Goal: Find contact information: Find contact information

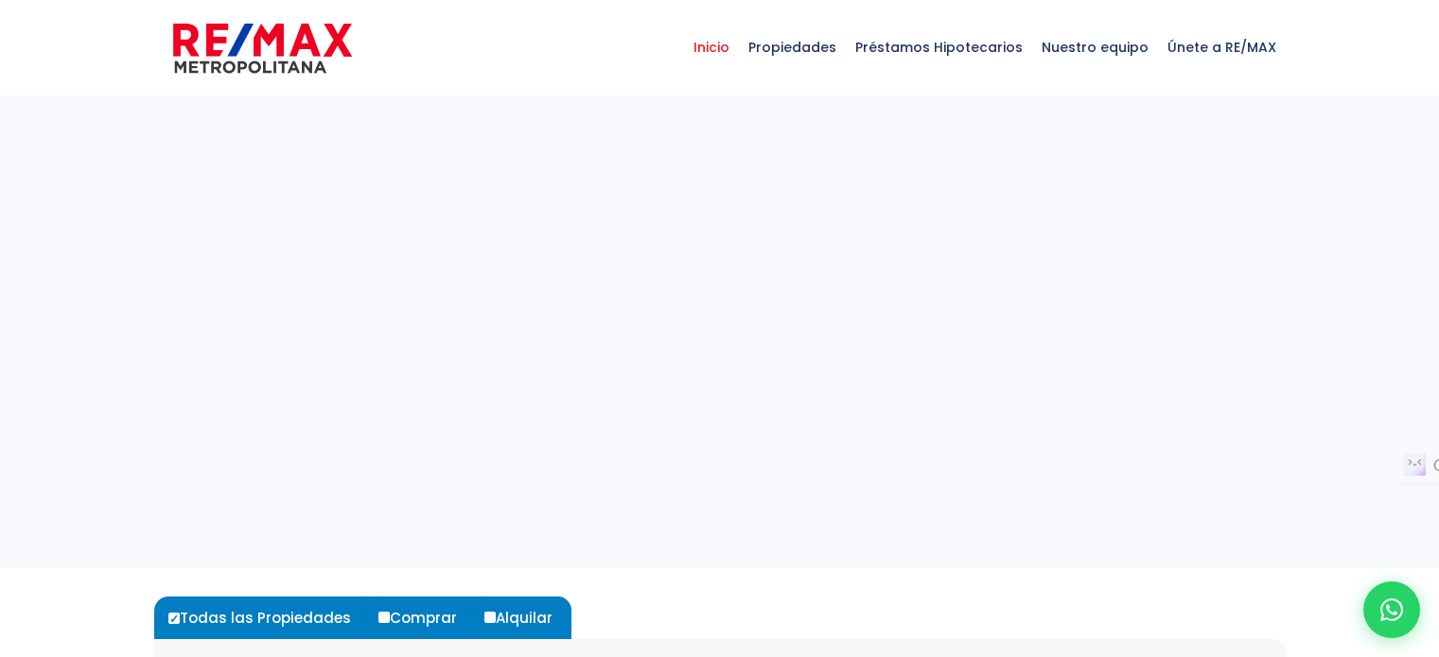
select select
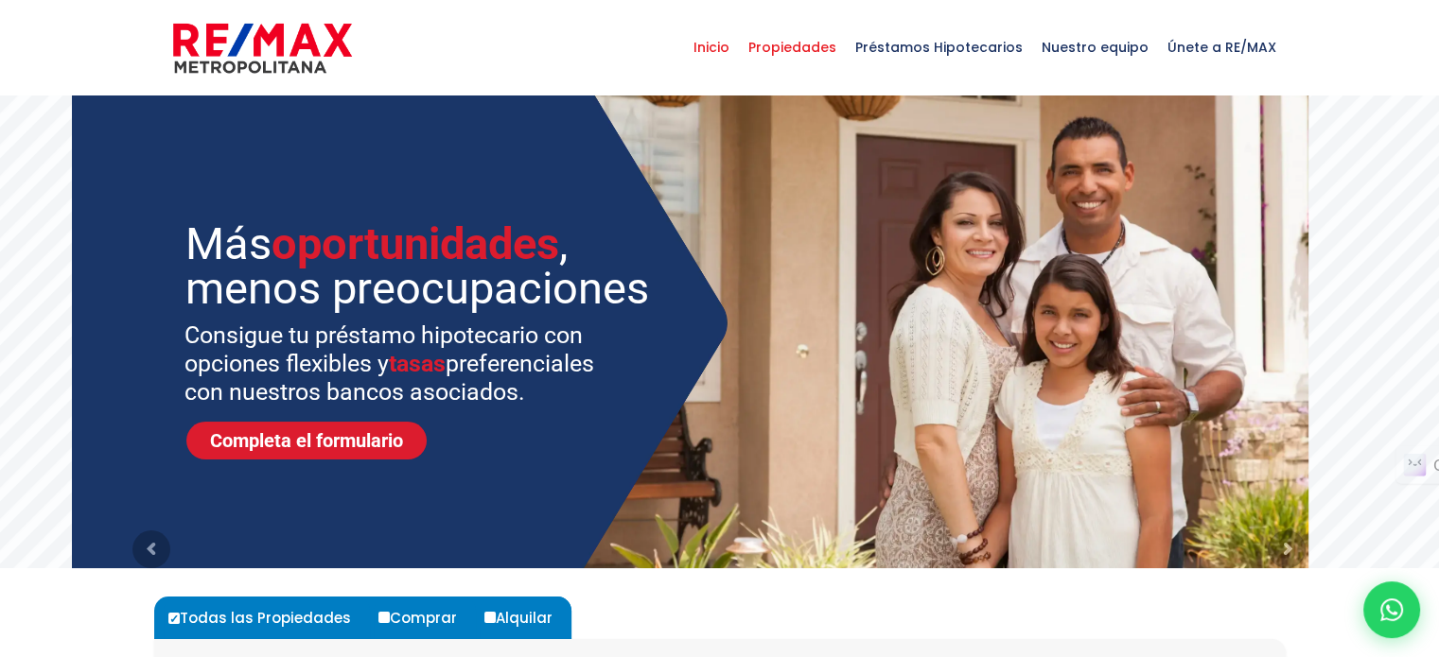
click at [813, 50] on span "Propiedades" at bounding box center [792, 47] width 107 height 57
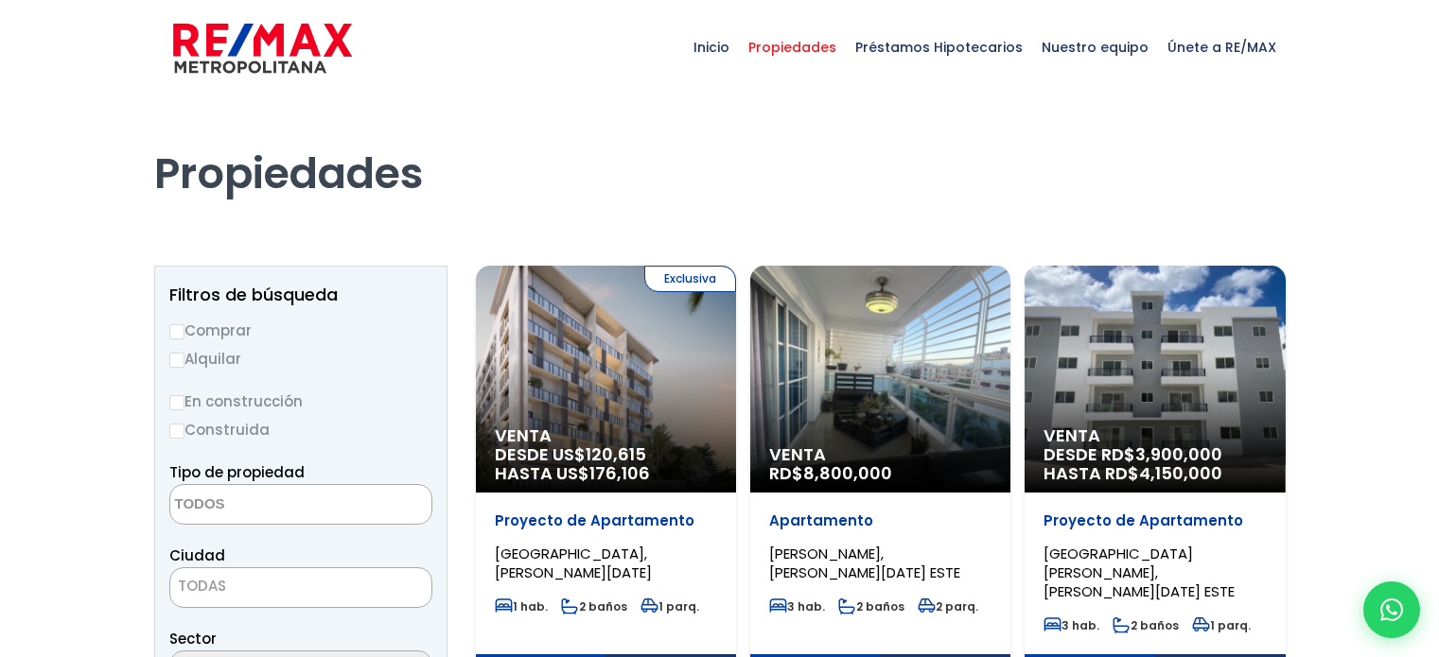
select select
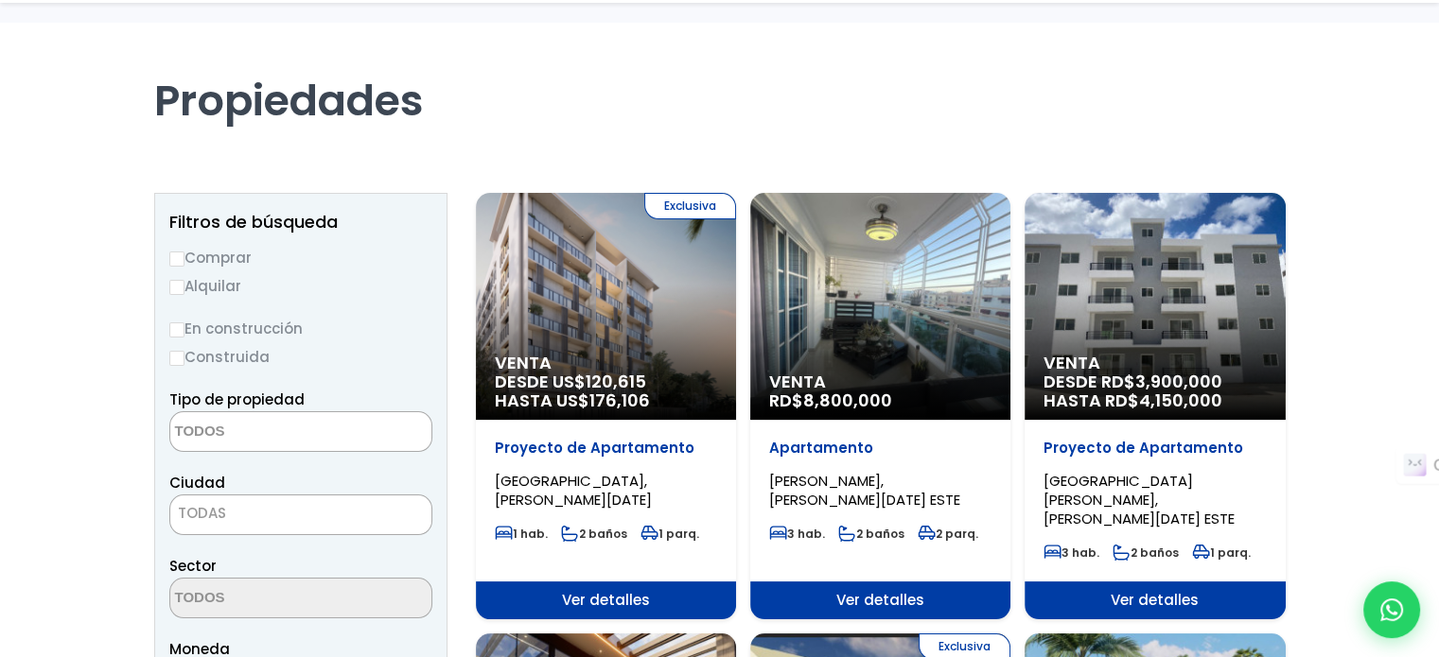
scroll to position [98, 0]
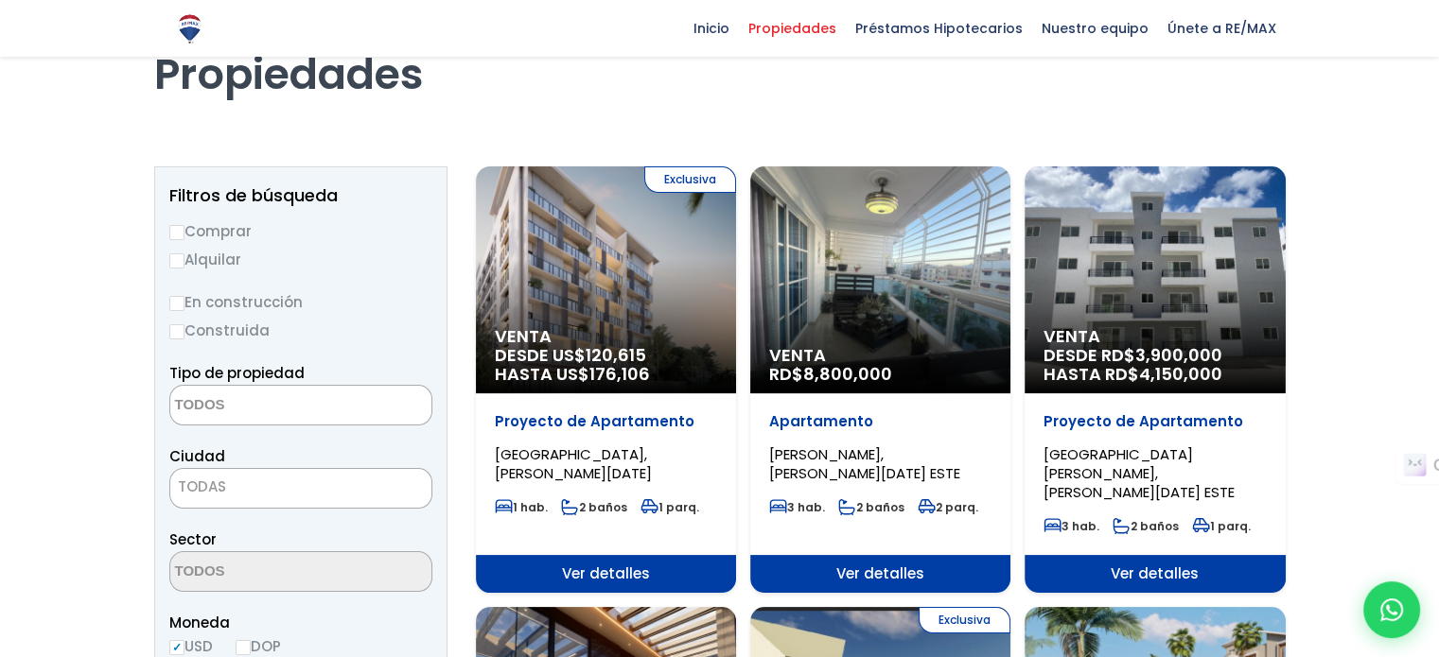
click at [173, 234] on input "Comprar" at bounding box center [176, 232] width 15 height 15
radio input "true"
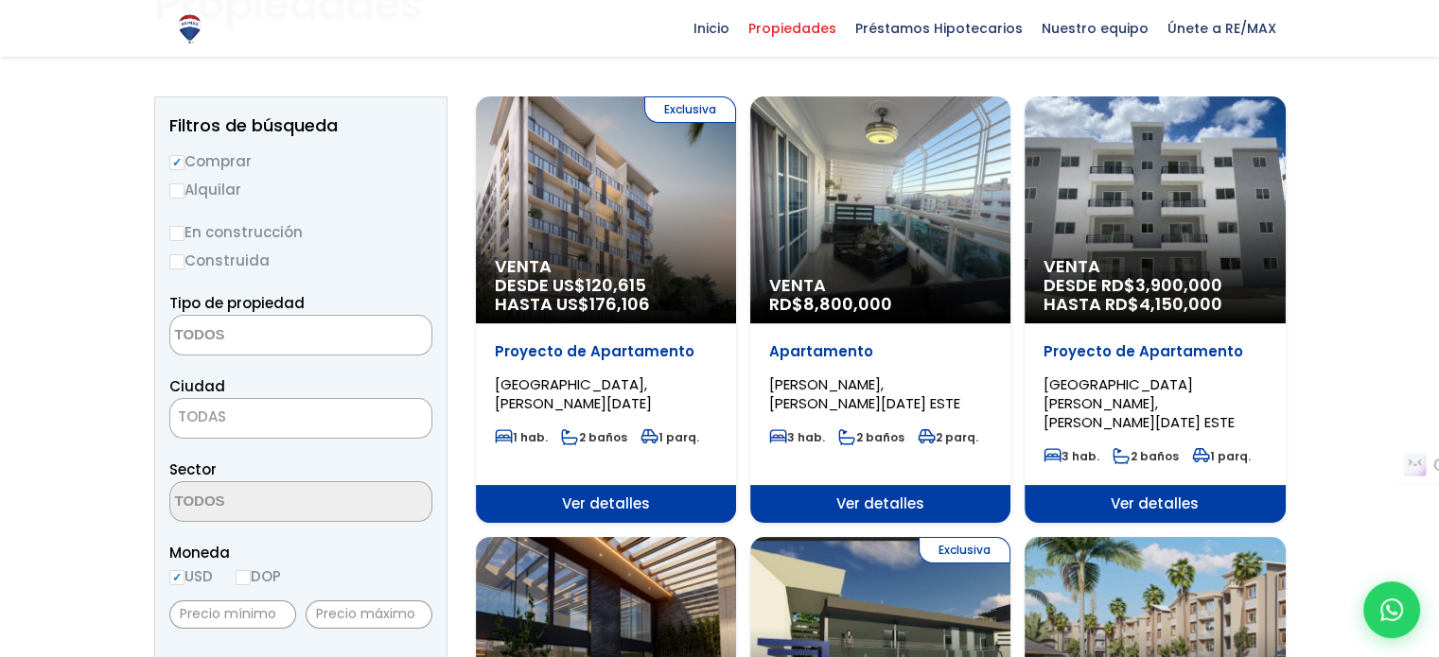
scroll to position [170, 0]
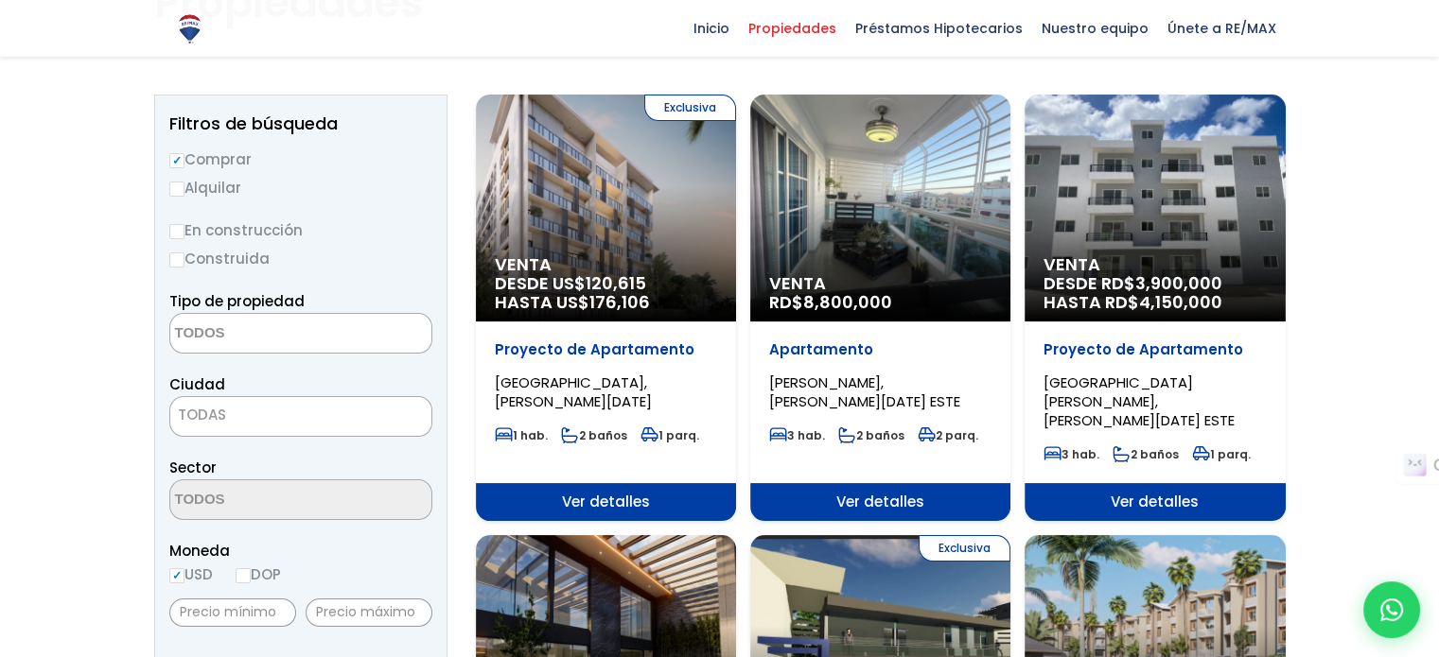
click at [169, 256] on input "Construida" at bounding box center [176, 260] width 15 height 15
radio input "true"
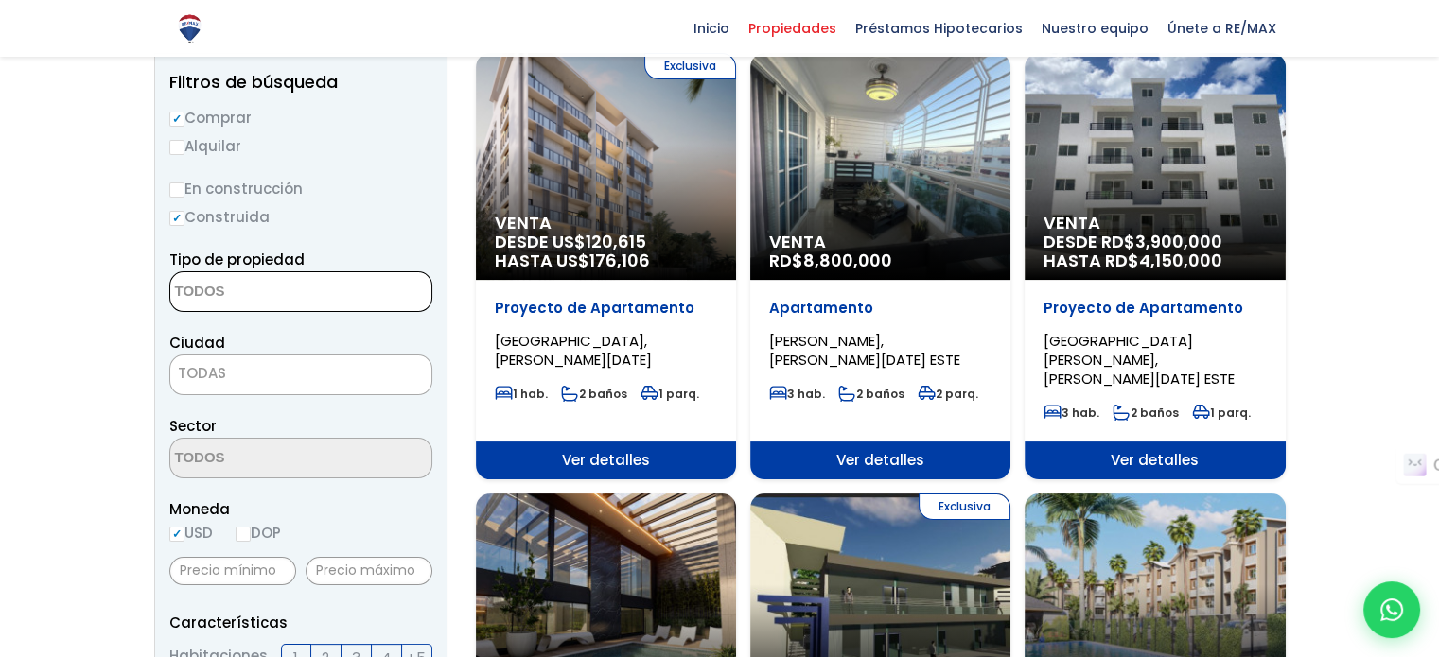
click at [254, 281] on textarea "Search" at bounding box center [262, 292] width 184 height 41
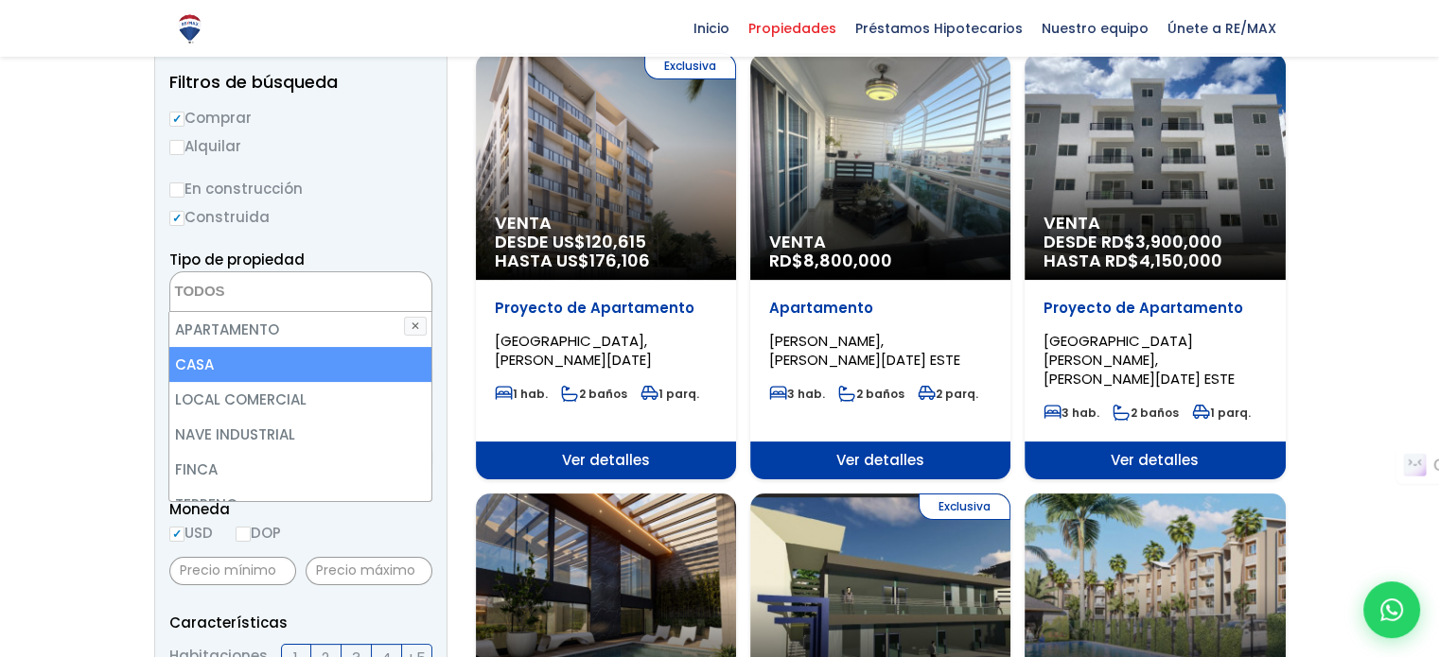
click at [264, 371] on li "CASA" at bounding box center [299, 364] width 261 height 35
select select "house"
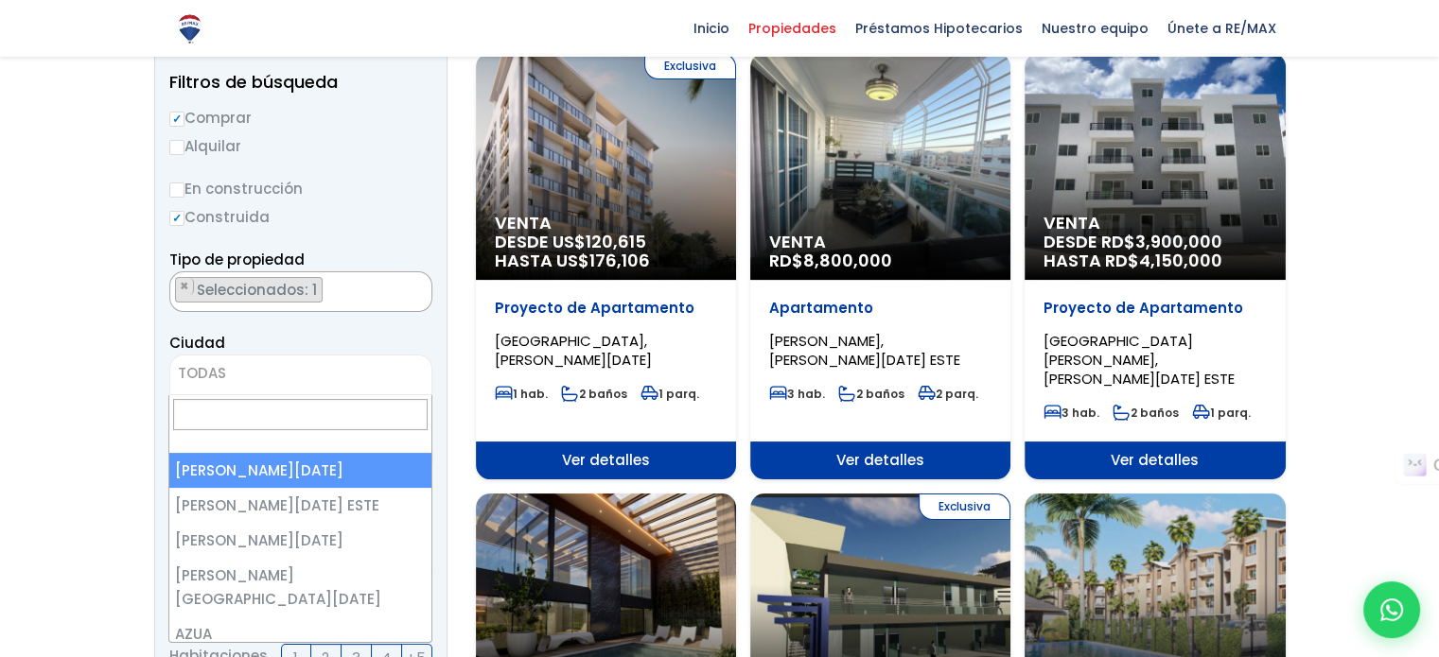
click at [242, 380] on span "TODAS" at bounding box center [300, 373] width 261 height 26
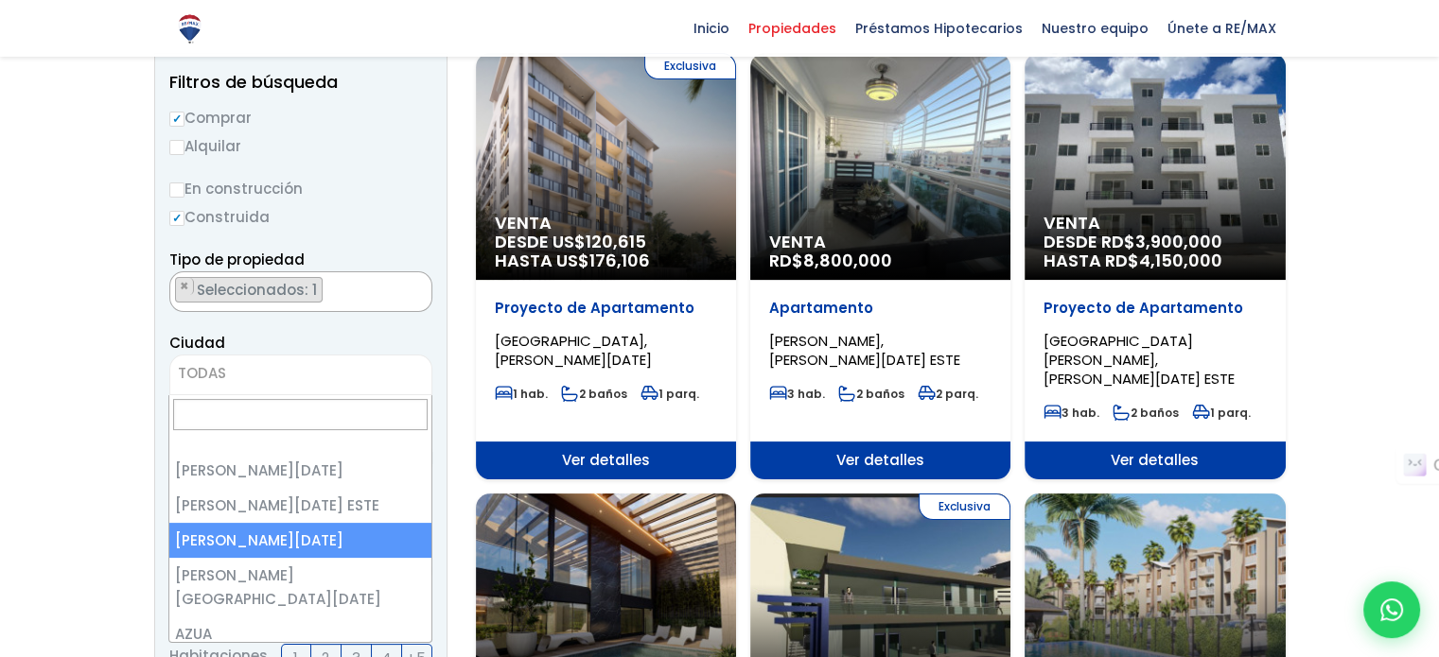
select select "149"
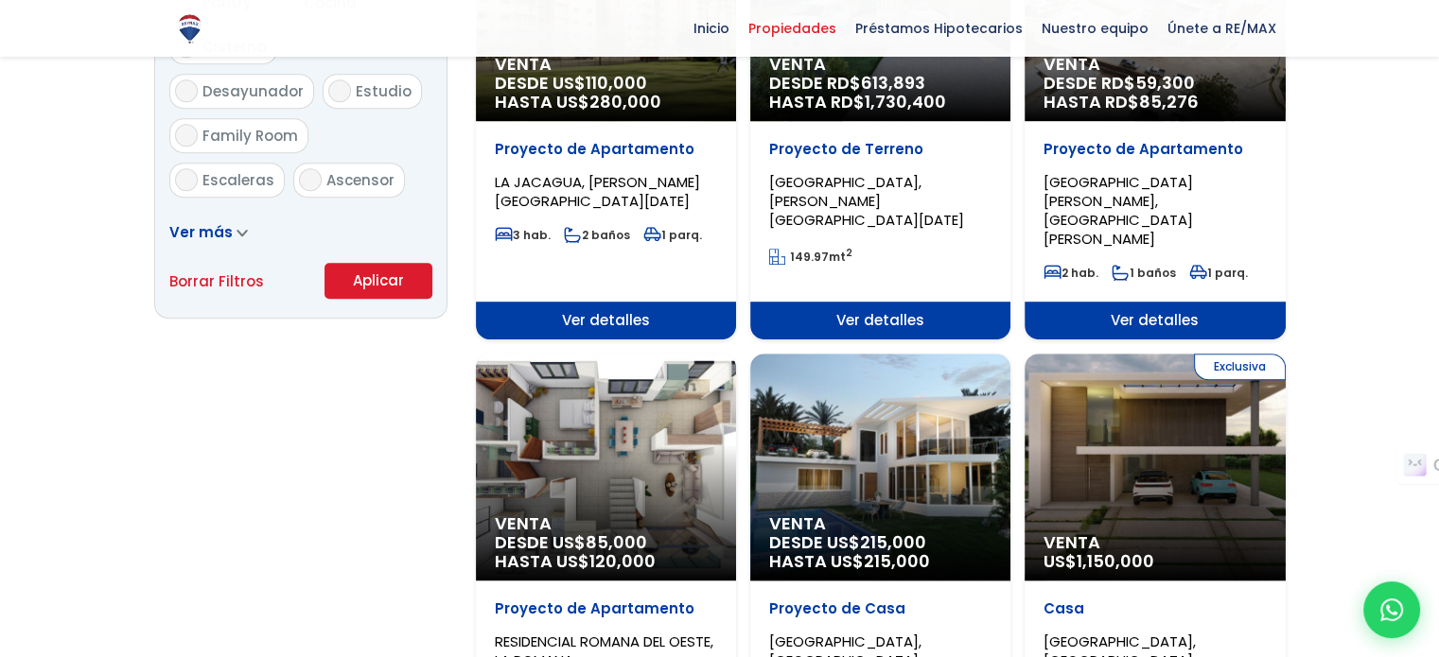
scroll to position [1235, 0]
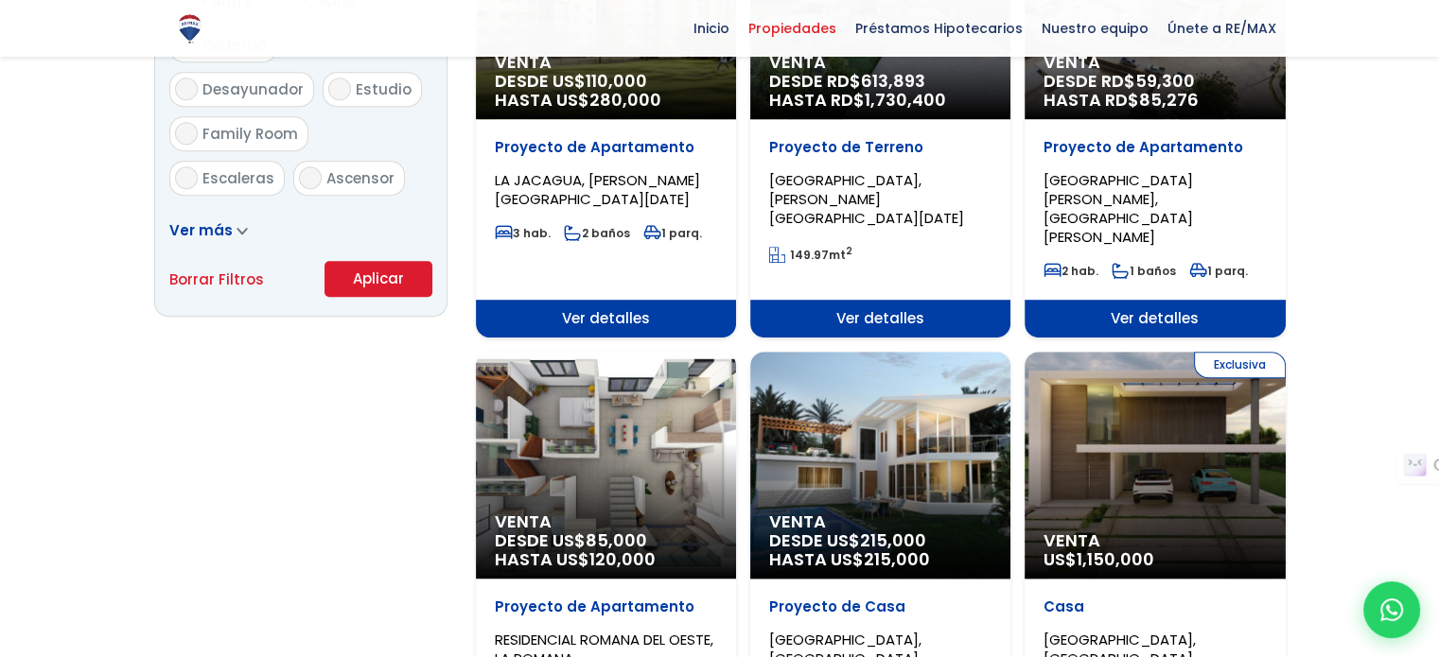
click at [383, 284] on button "Aplicar" at bounding box center [378, 279] width 108 height 36
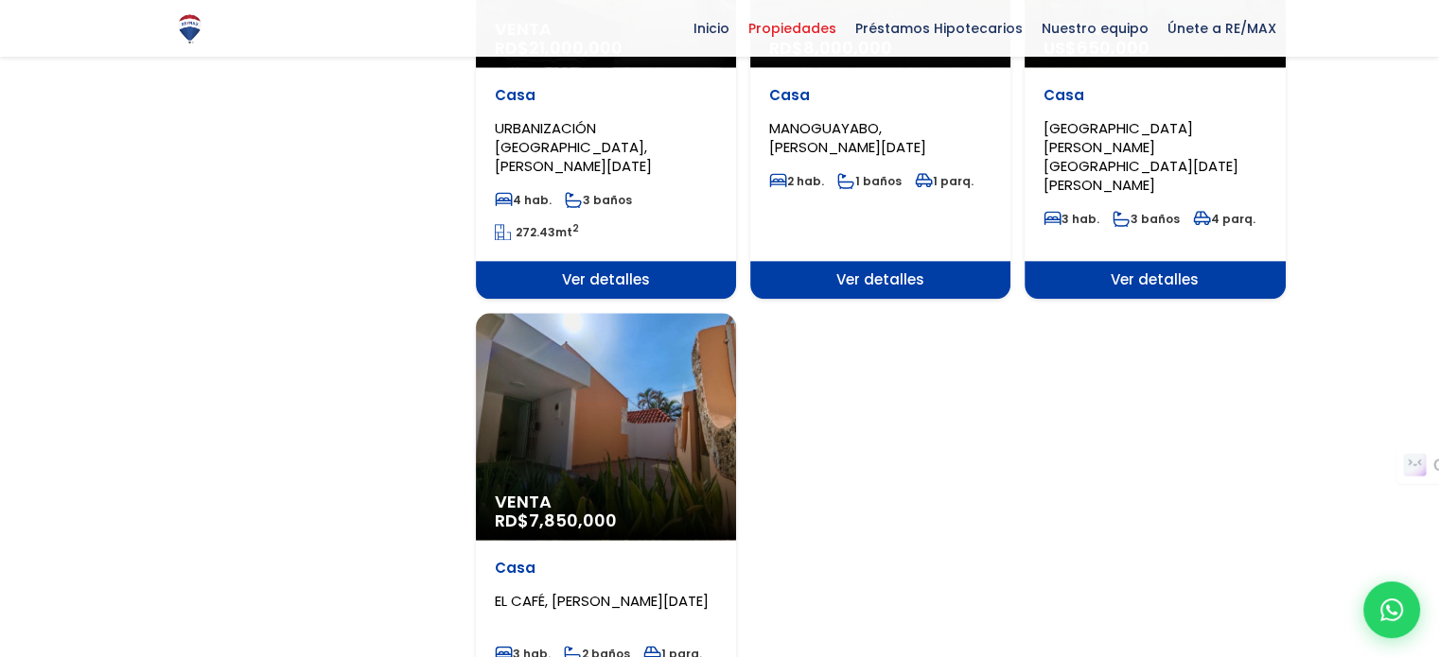
scroll to position [2410, 0]
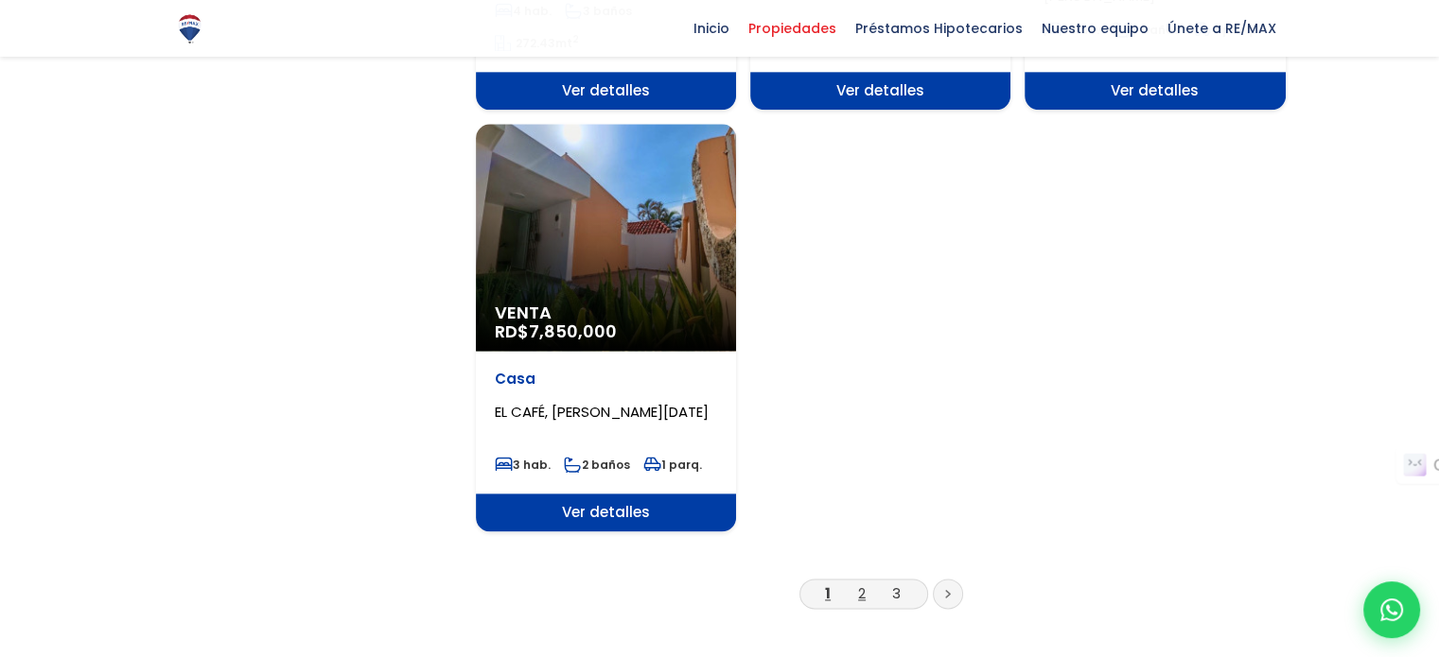
click at [863, 584] on link "2" at bounding box center [862, 594] width 8 height 20
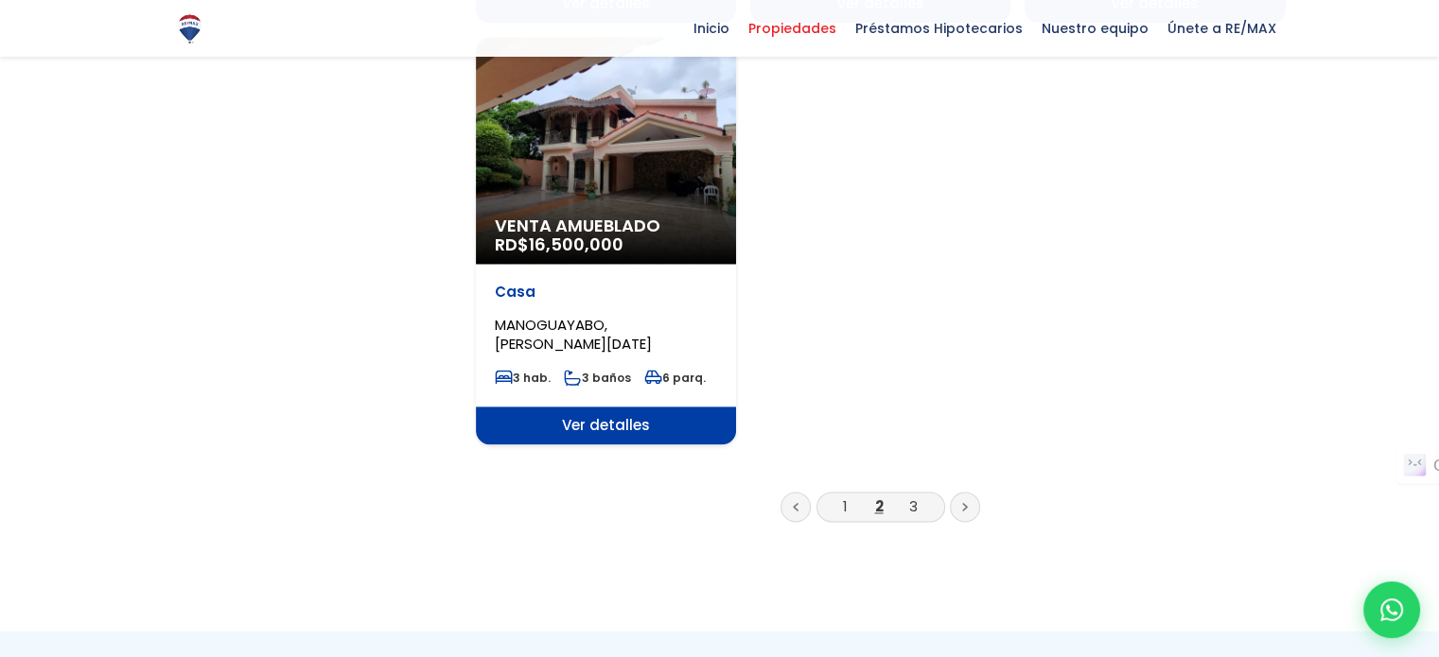
scroll to position [2459, 0]
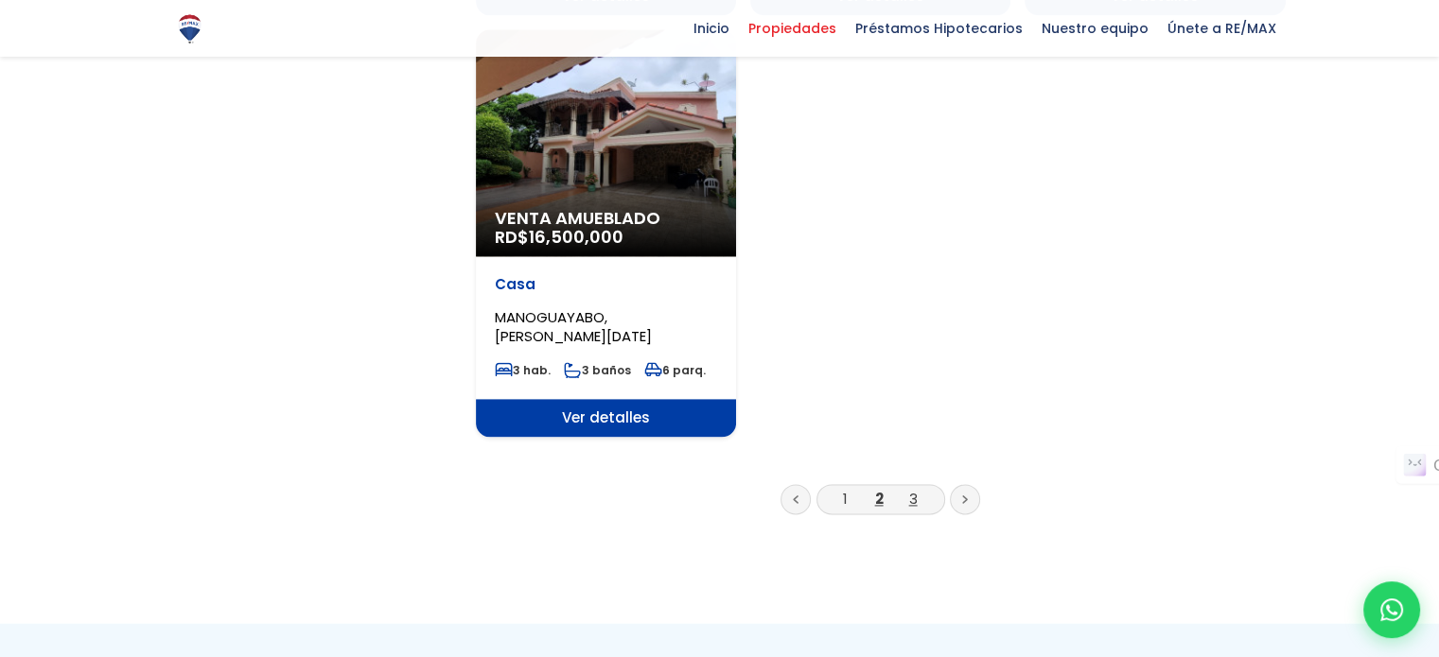
click at [909, 489] on link "3" at bounding box center [913, 499] width 9 height 20
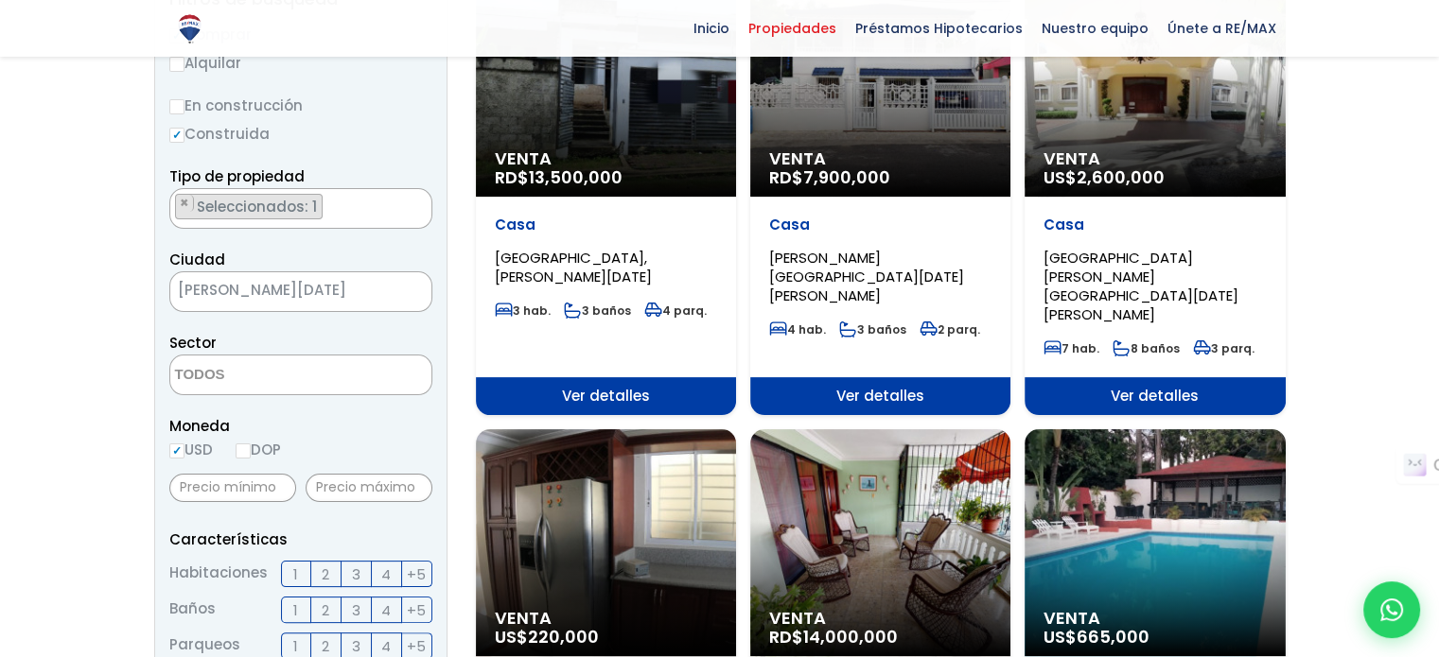
scroll to position [318, 0]
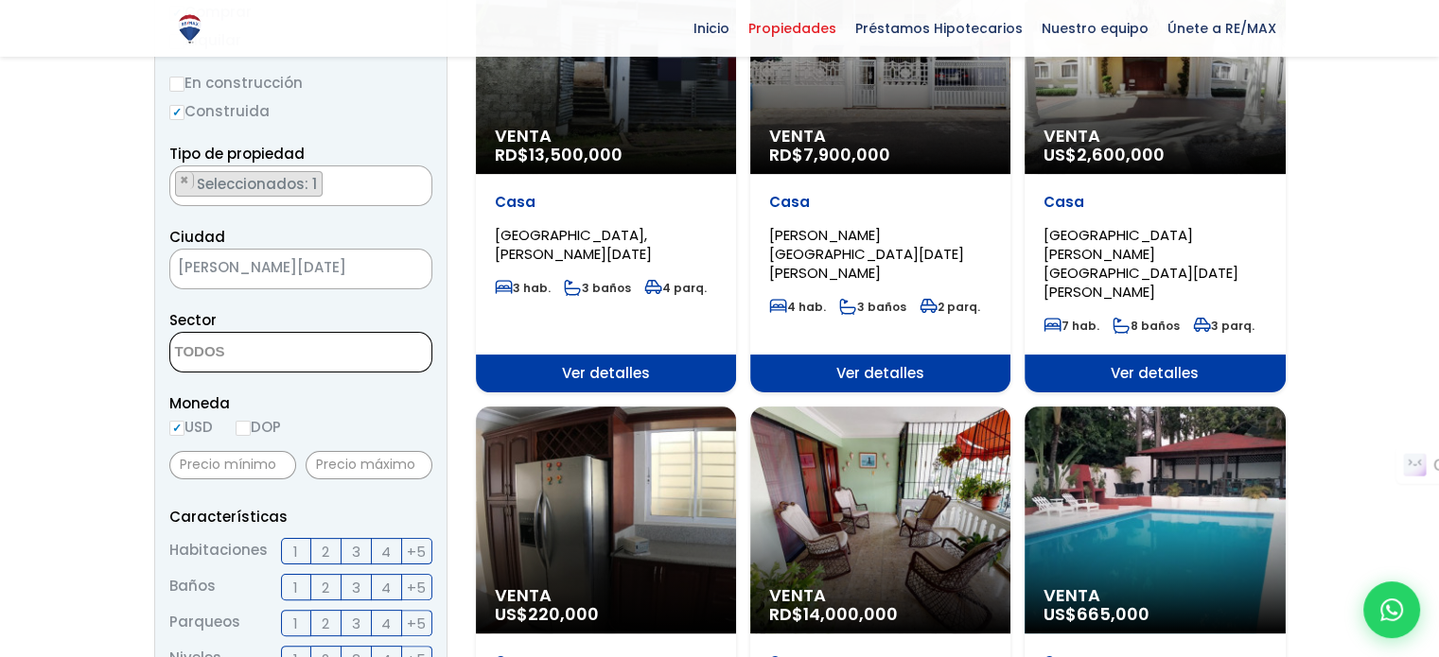
click at [282, 348] on textarea "Search" at bounding box center [262, 353] width 184 height 41
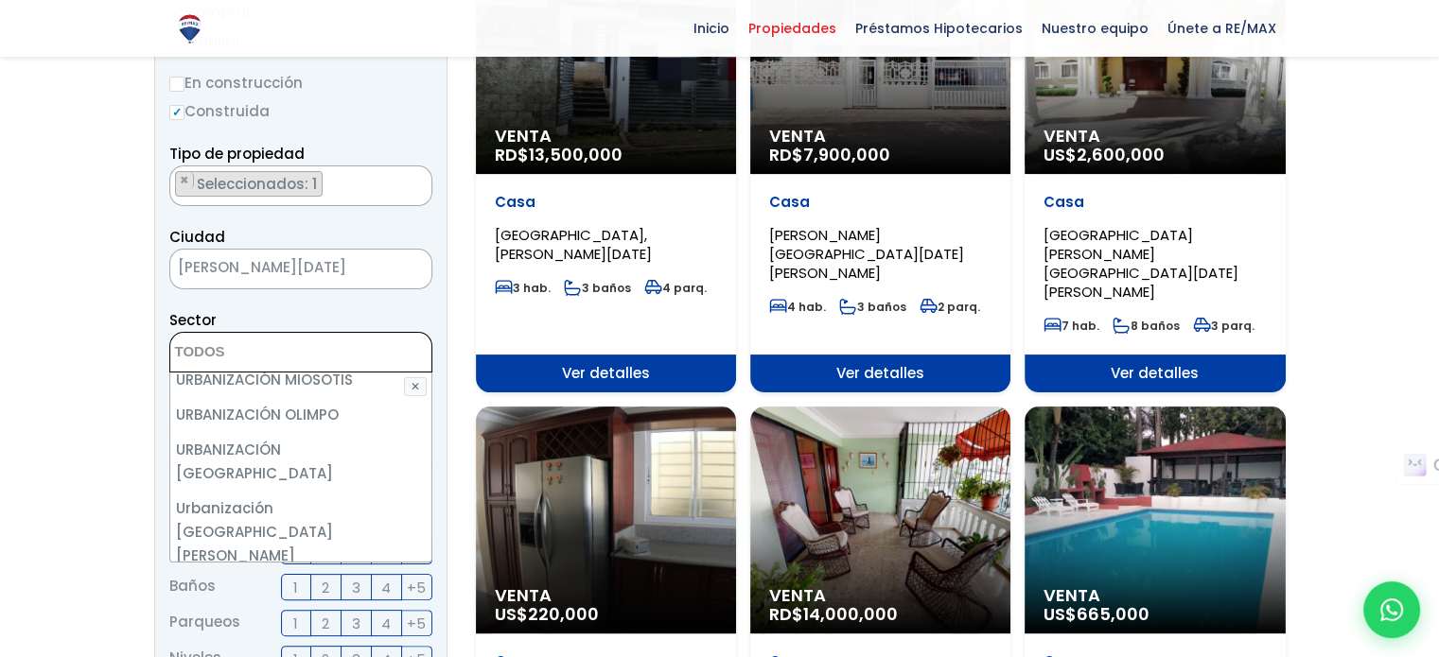
scroll to position [3277, 0]
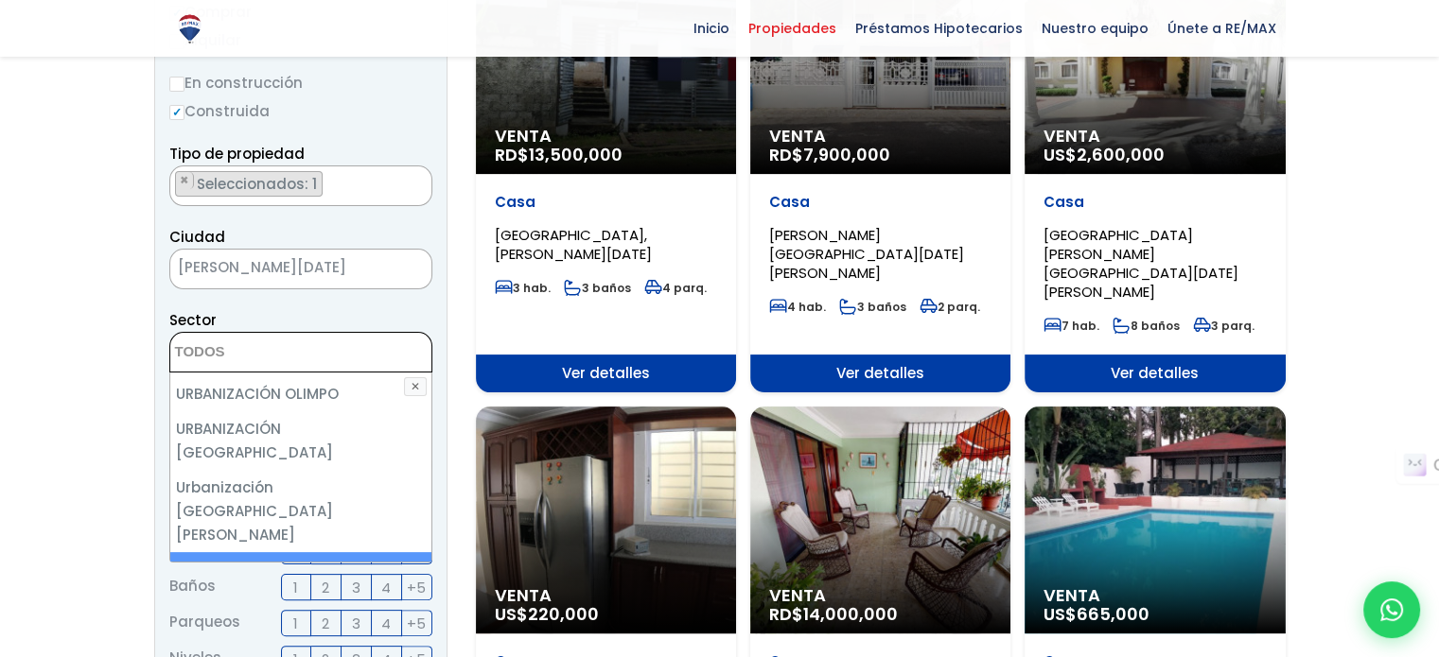
click at [235, 552] on li "VILLA AURA" at bounding box center [300, 569] width 261 height 35
select select "13407"
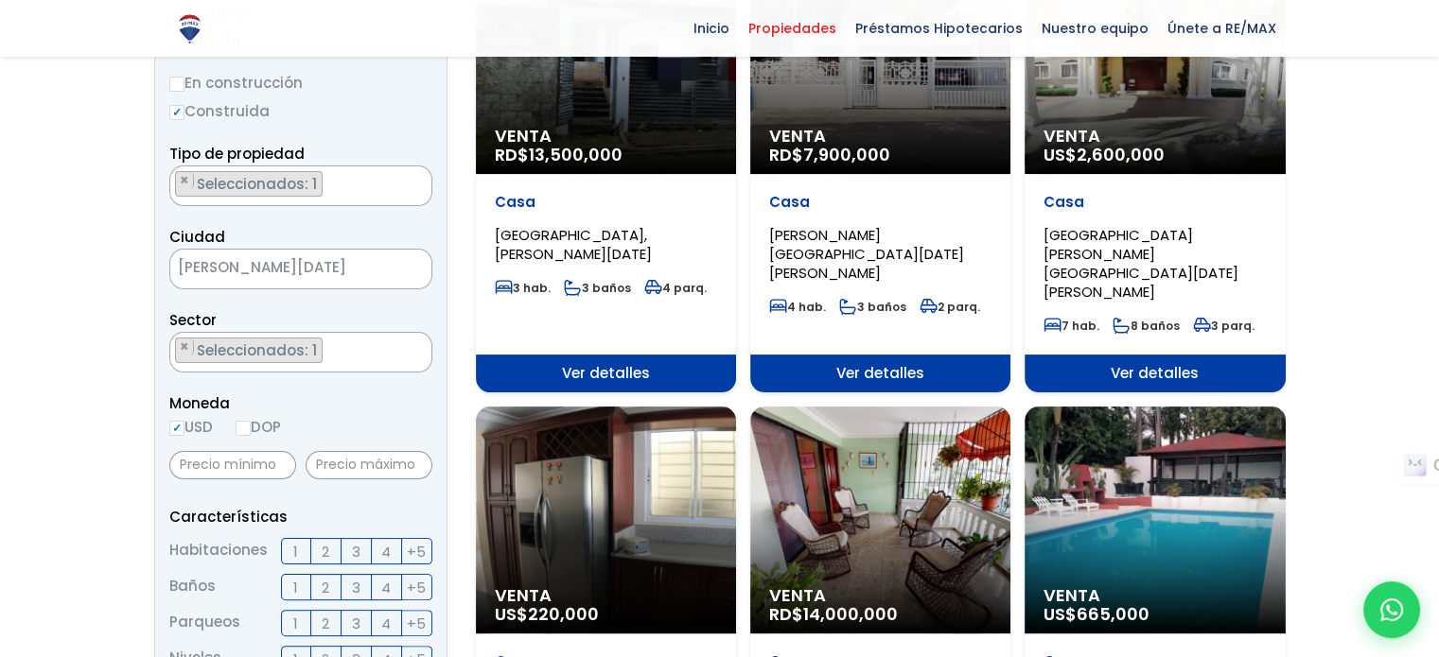
click at [141, 540] on div at bounding box center [719, 609] width 1439 height 1665
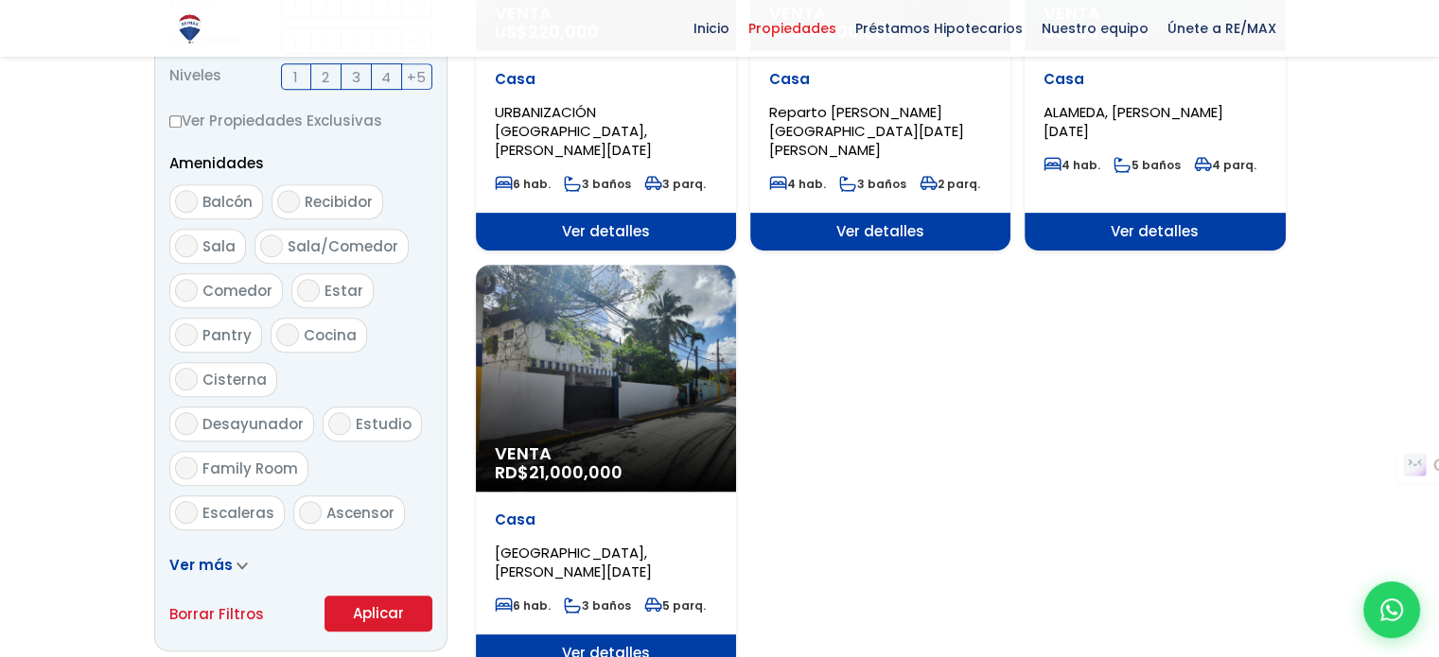
scroll to position [914, 0]
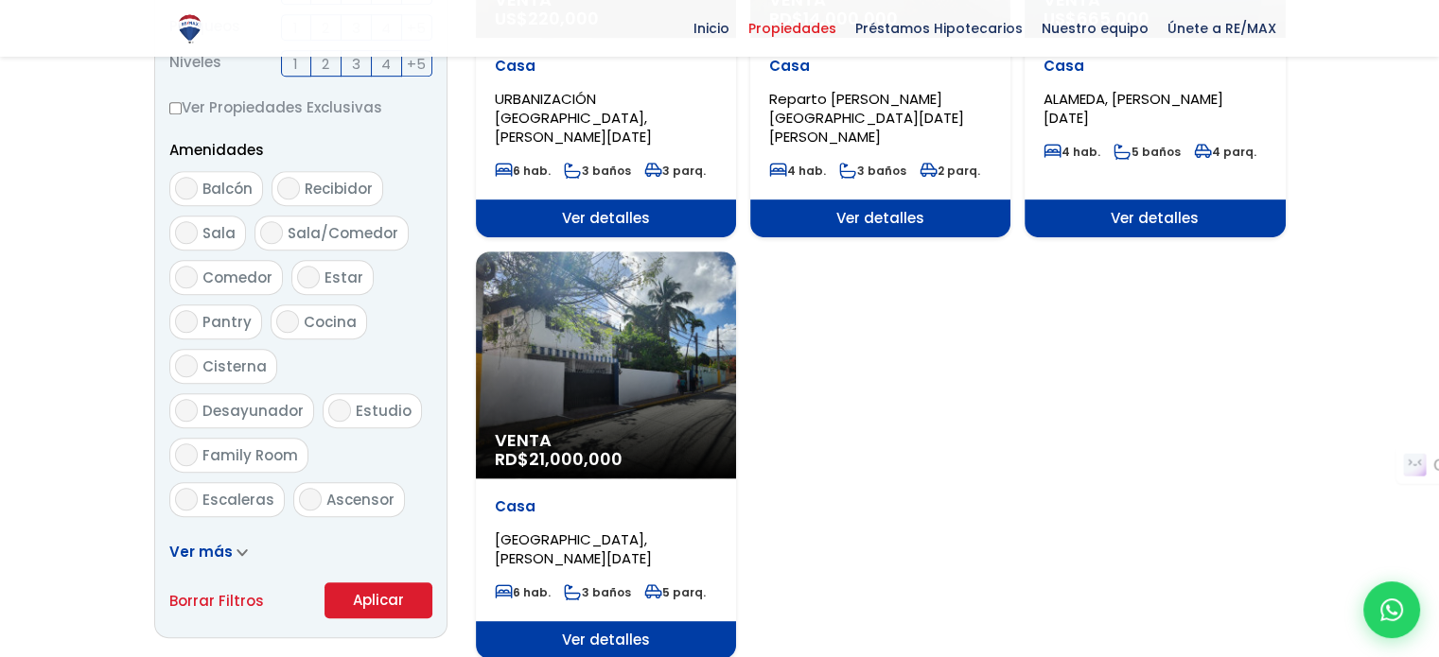
click at [383, 592] on button "Aplicar" at bounding box center [378, 601] width 108 height 36
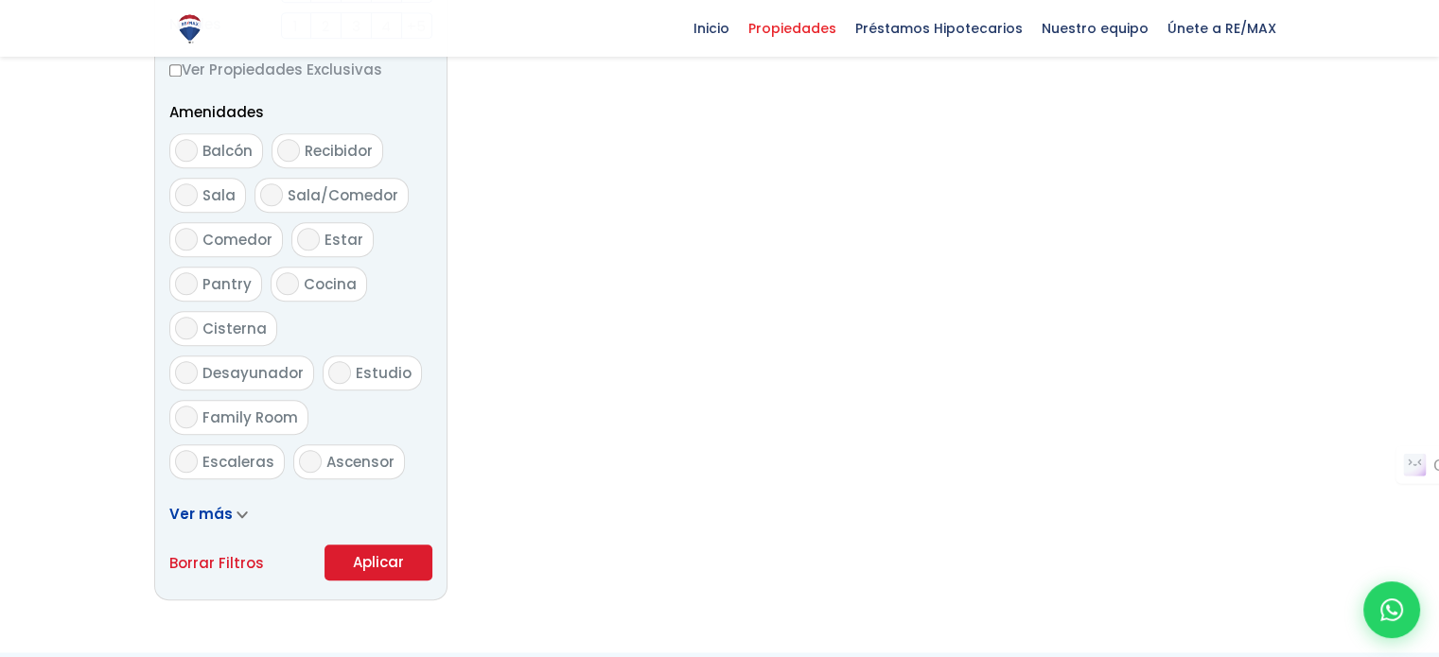
scroll to position [2019, 0]
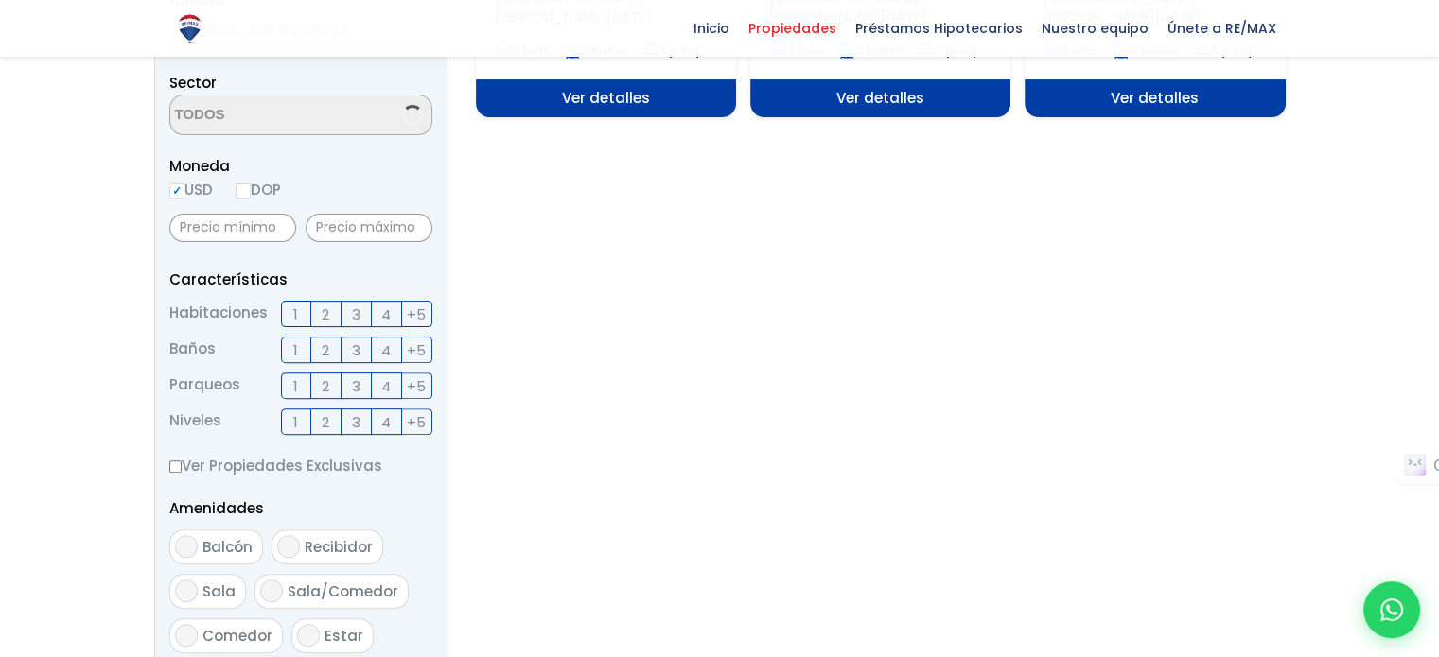
select select "13407"
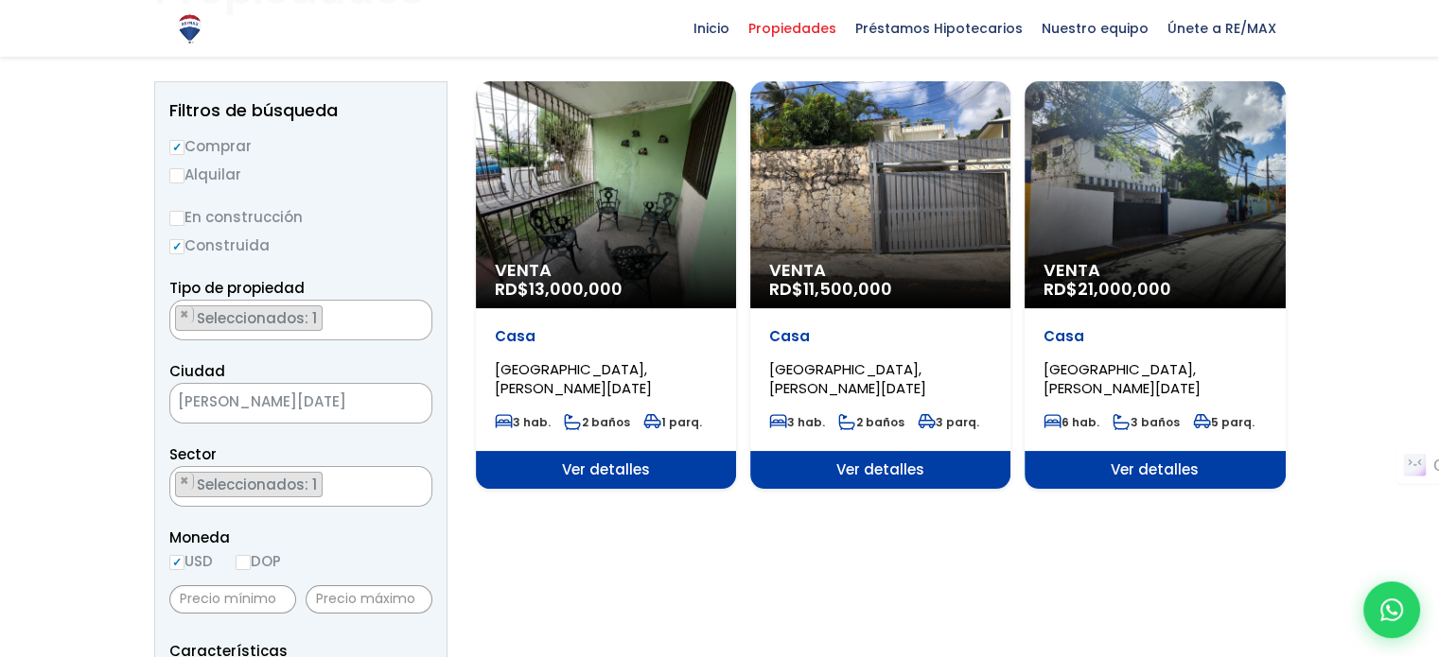
scroll to position [0, 0]
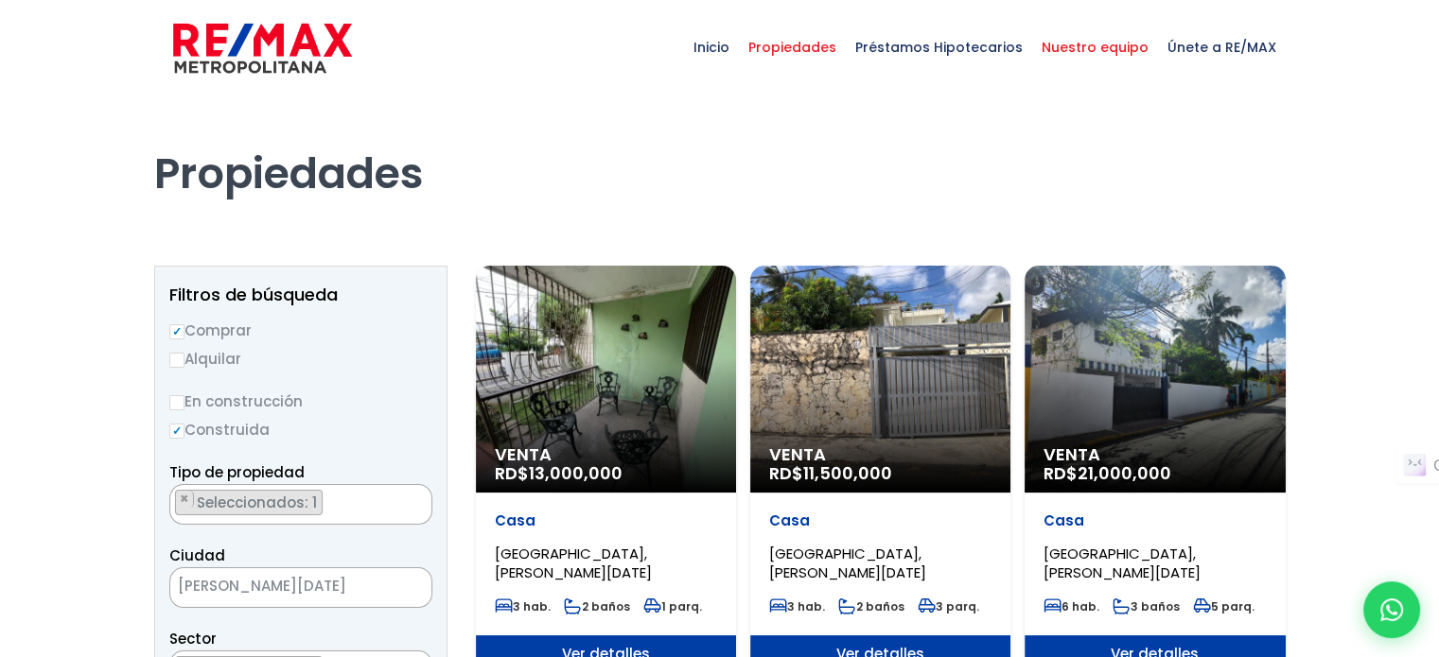
click at [1085, 44] on span "Nuestro equipo" at bounding box center [1095, 47] width 126 height 57
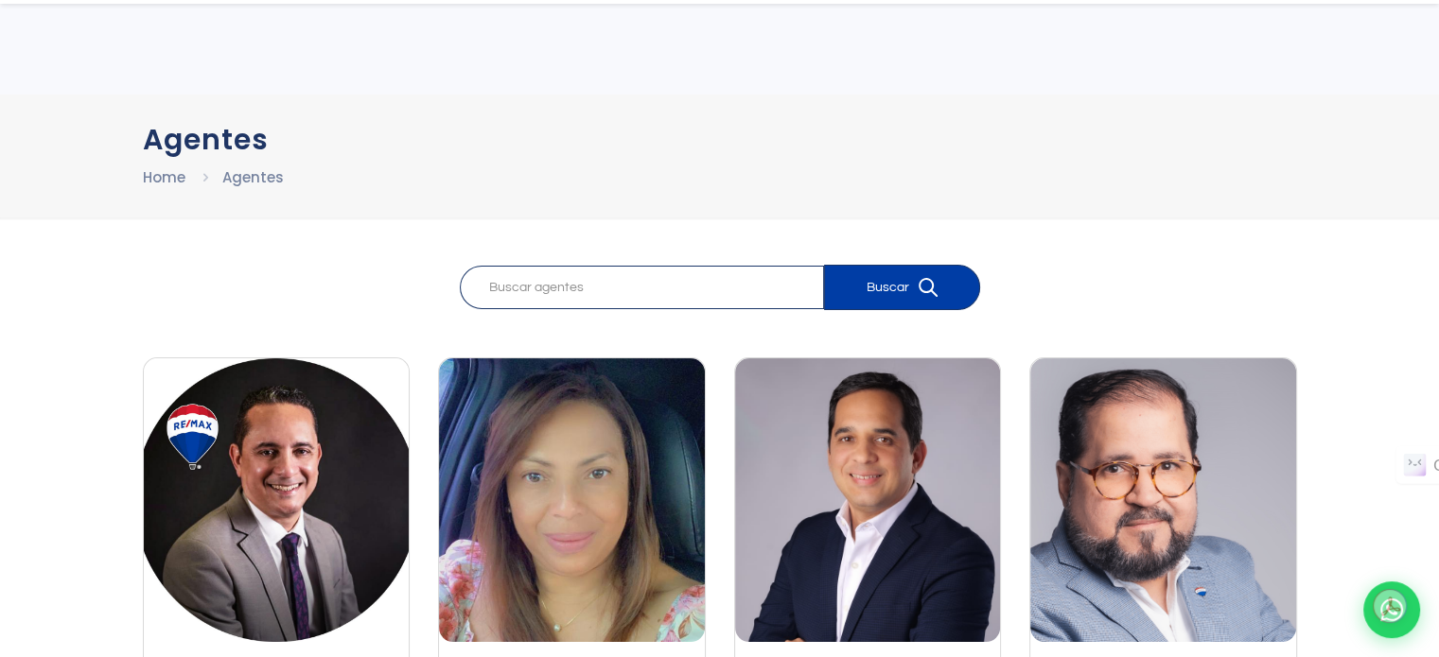
scroll to position [189, 0]
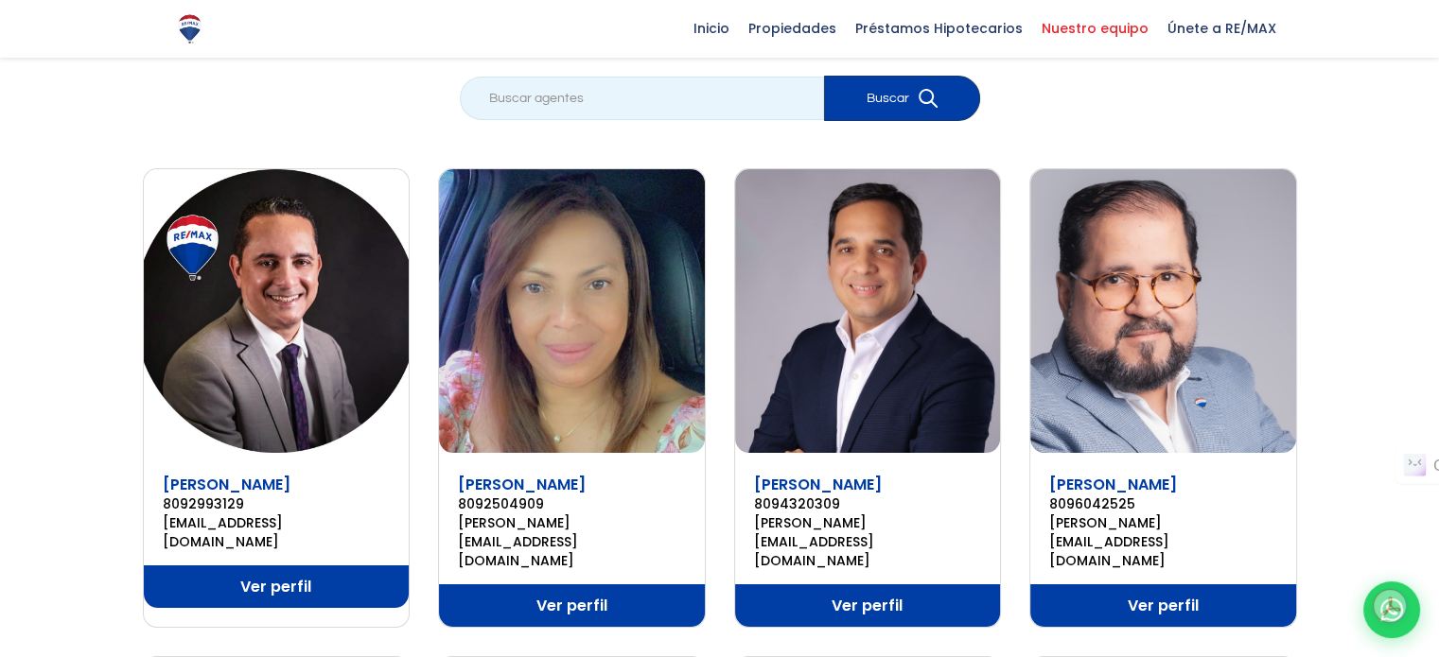
click at [681, 109] on input "search" at bounding box center [642, 99] width 364 height 44
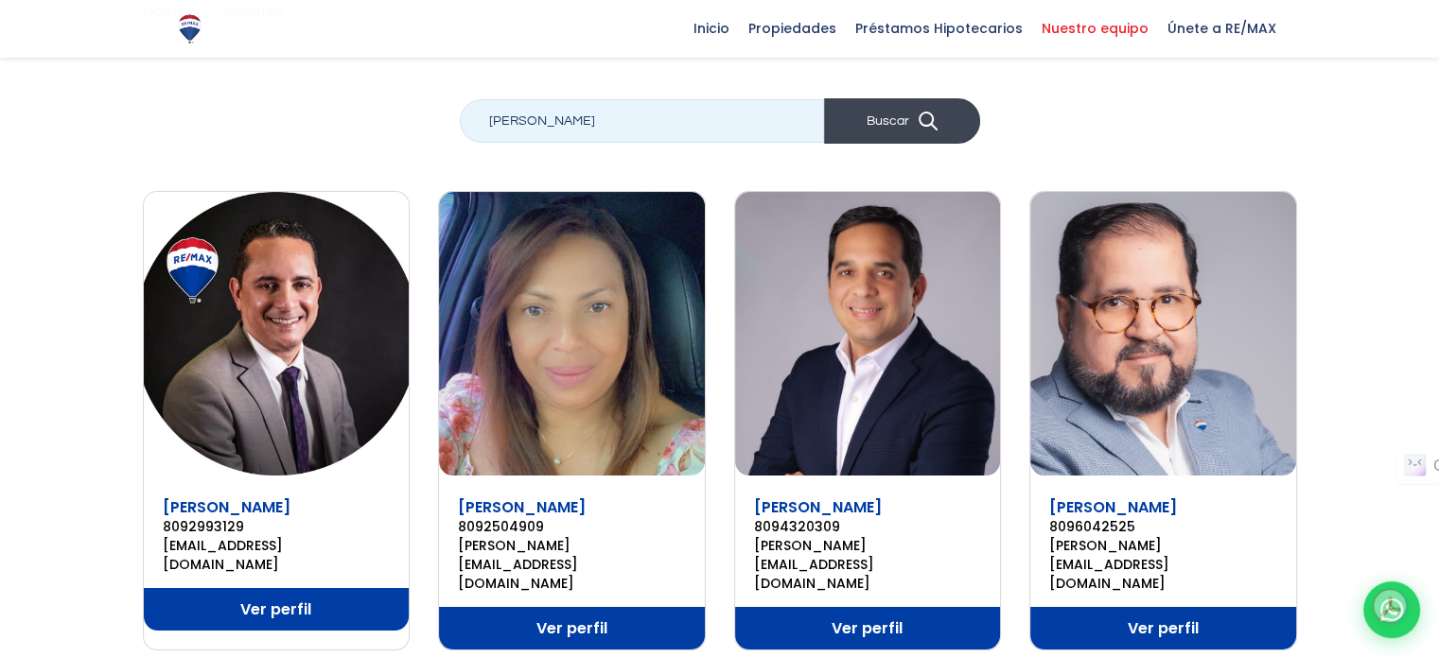
type input "[PERSON_NAME]"
click at [839, 124] on button "Buscar" at bounding box center [902, 120] width 156 height 45
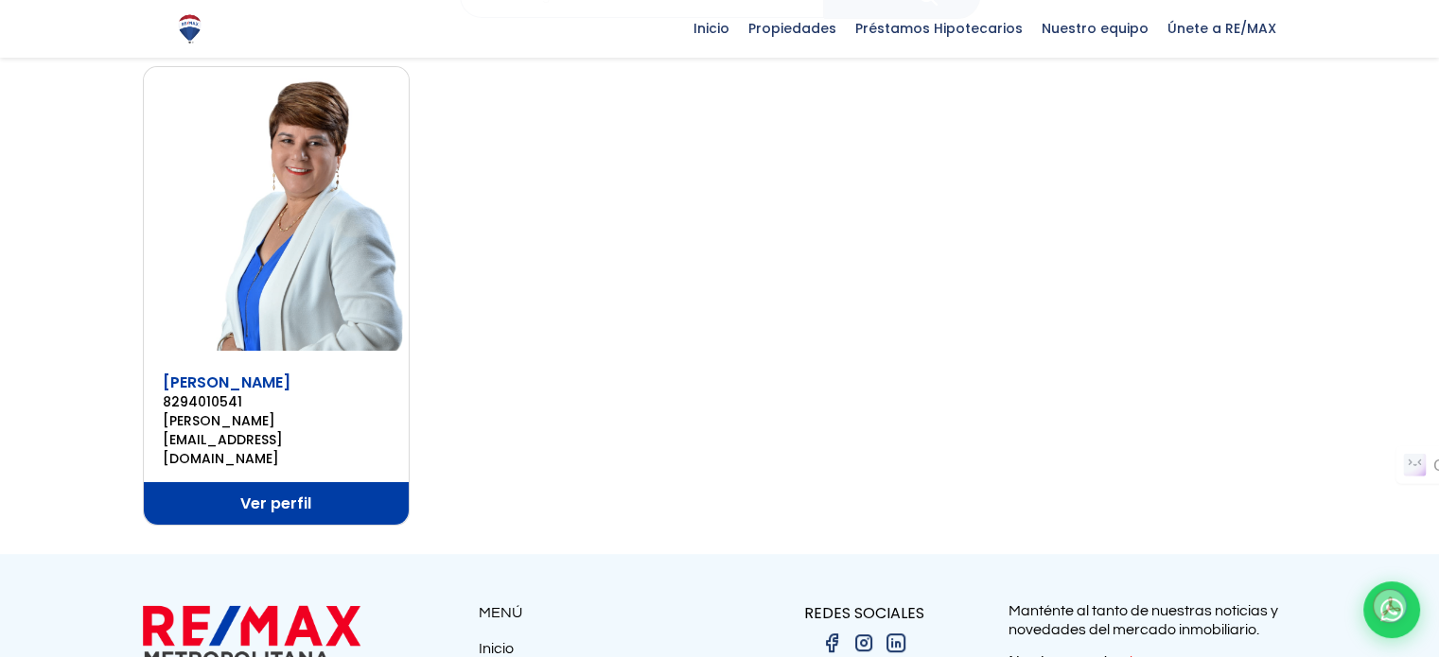
scroll to position [295, 0]
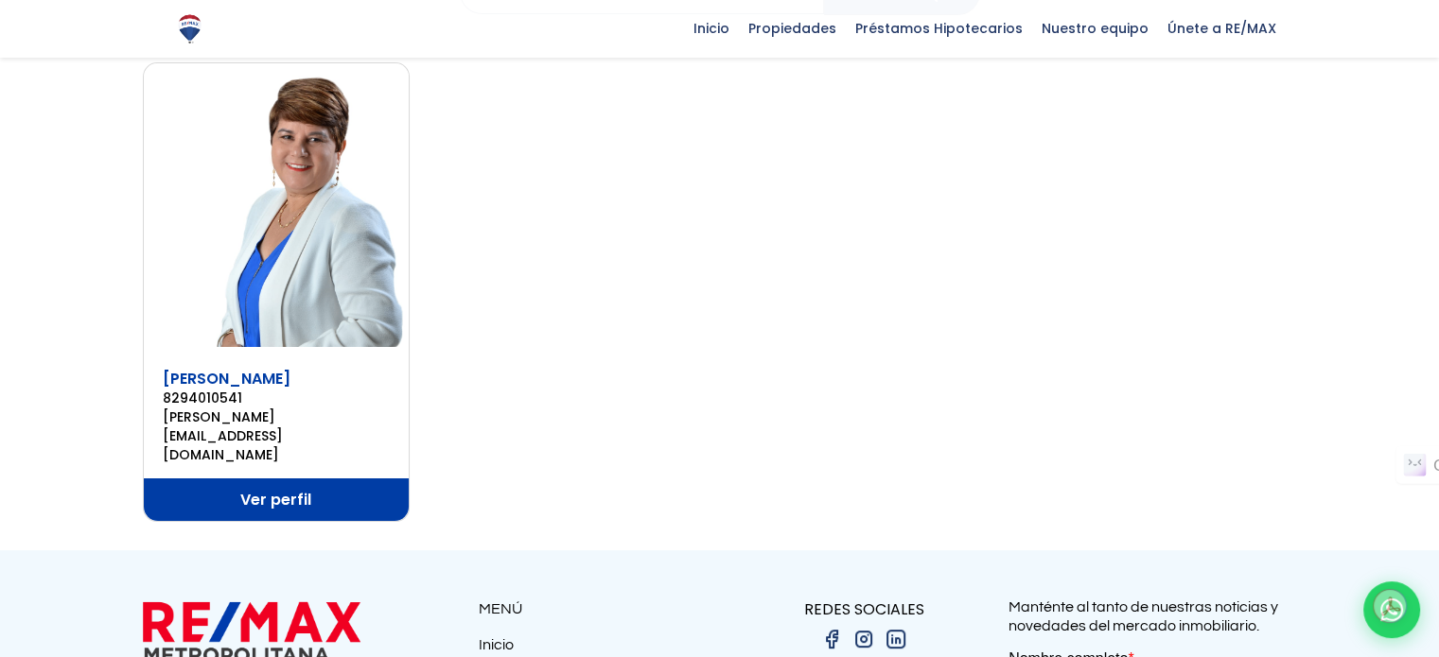
click at [280, 479] on link "Ver perfil" at bounding box center [277, 500] width 266 height 43
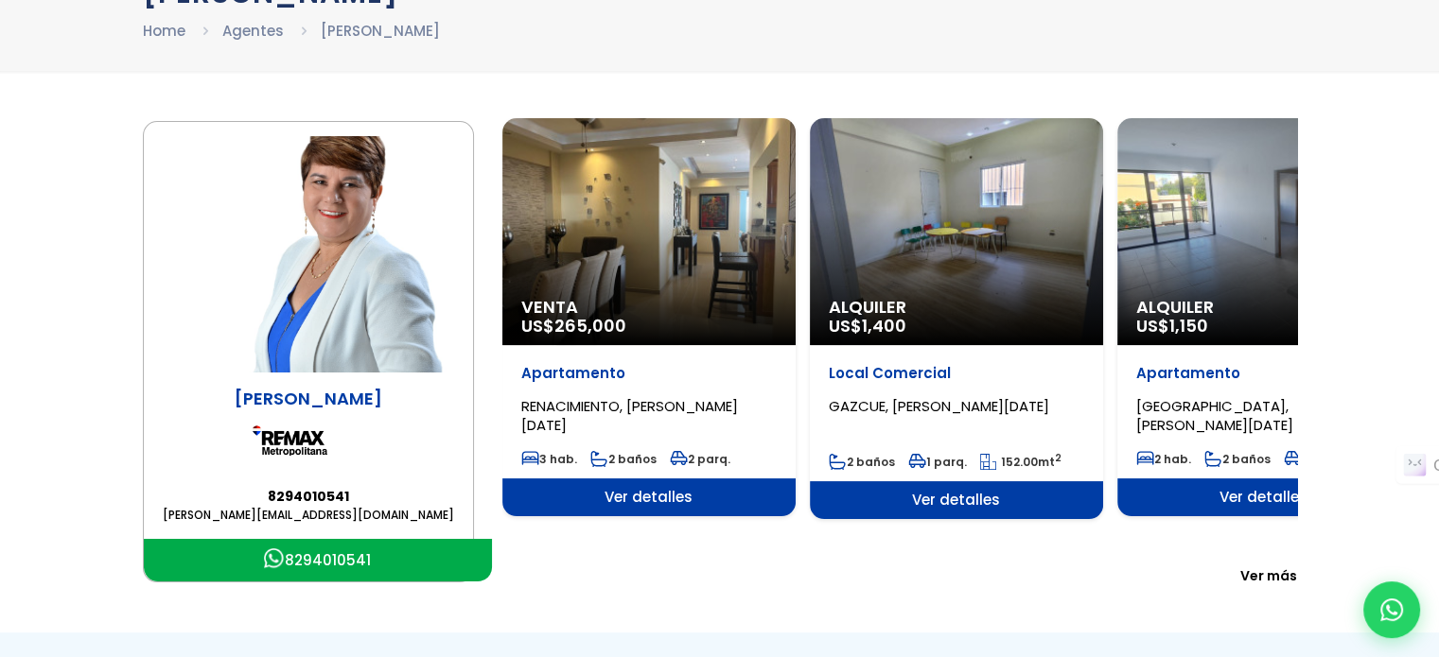
scroll to position [149, 0]
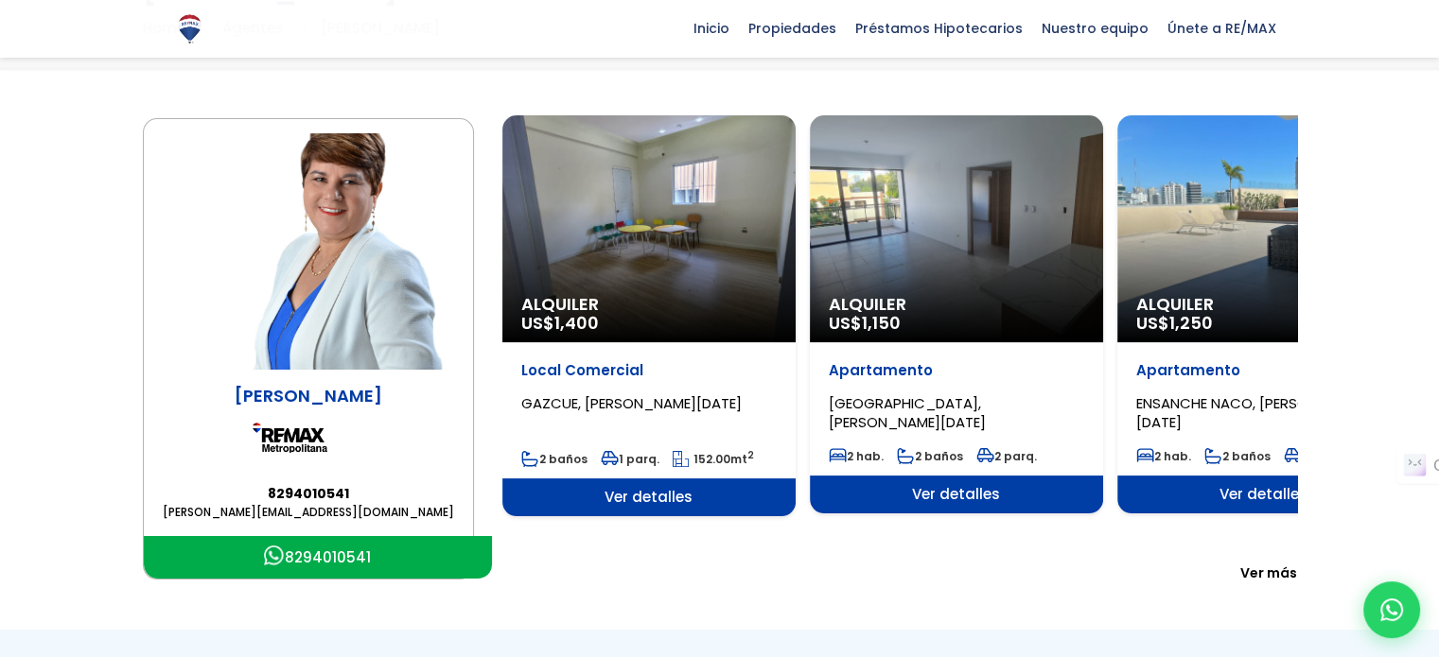
click at [1277, 564] on span "Ver más" at bounding box center [1268, 573] width 57 height 19
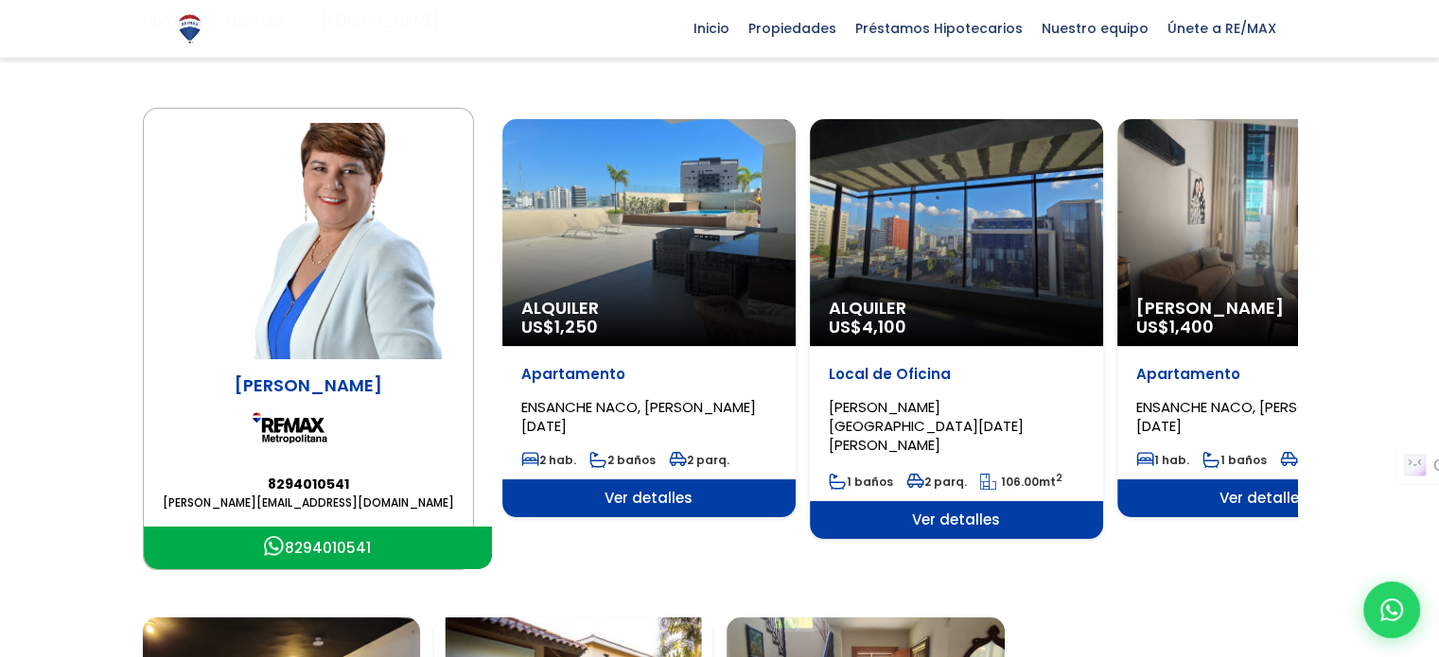
scroll to position [0, 0]
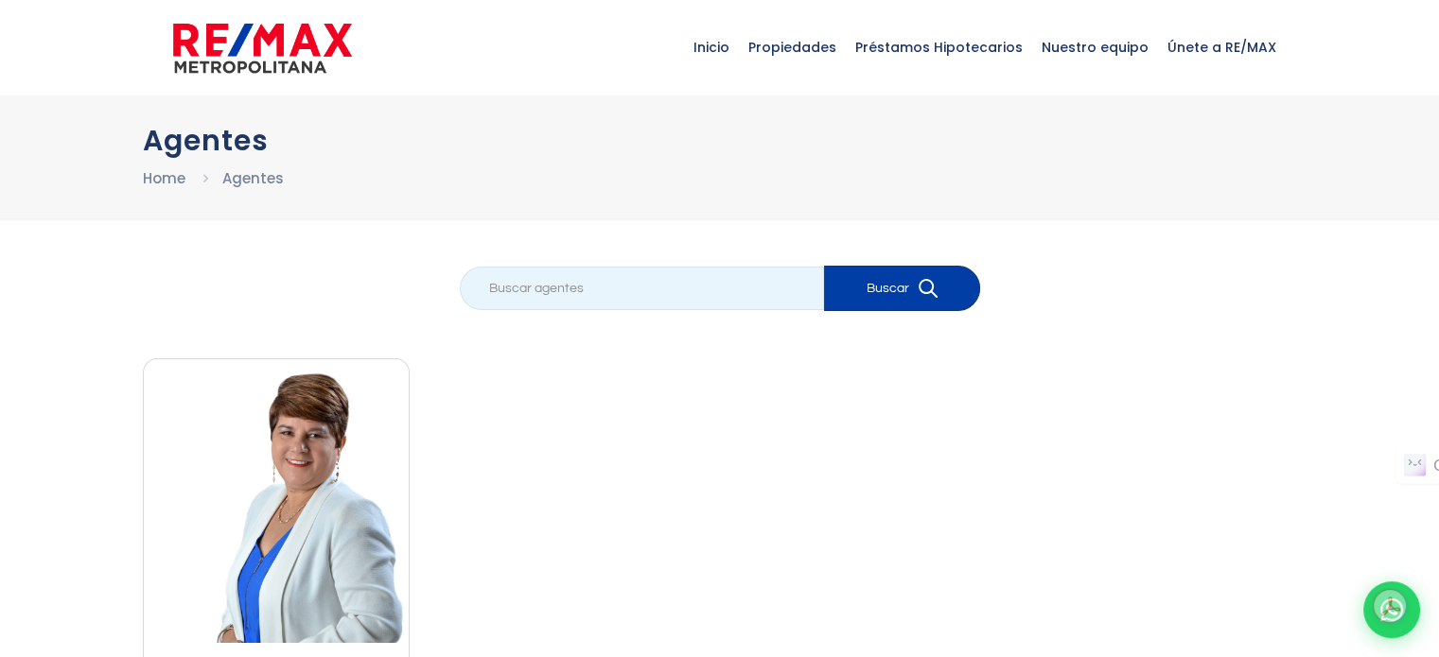
click at [582, 290] on input "search" at bounding box center [642, 289] width 364 height 44
type input "isamal"
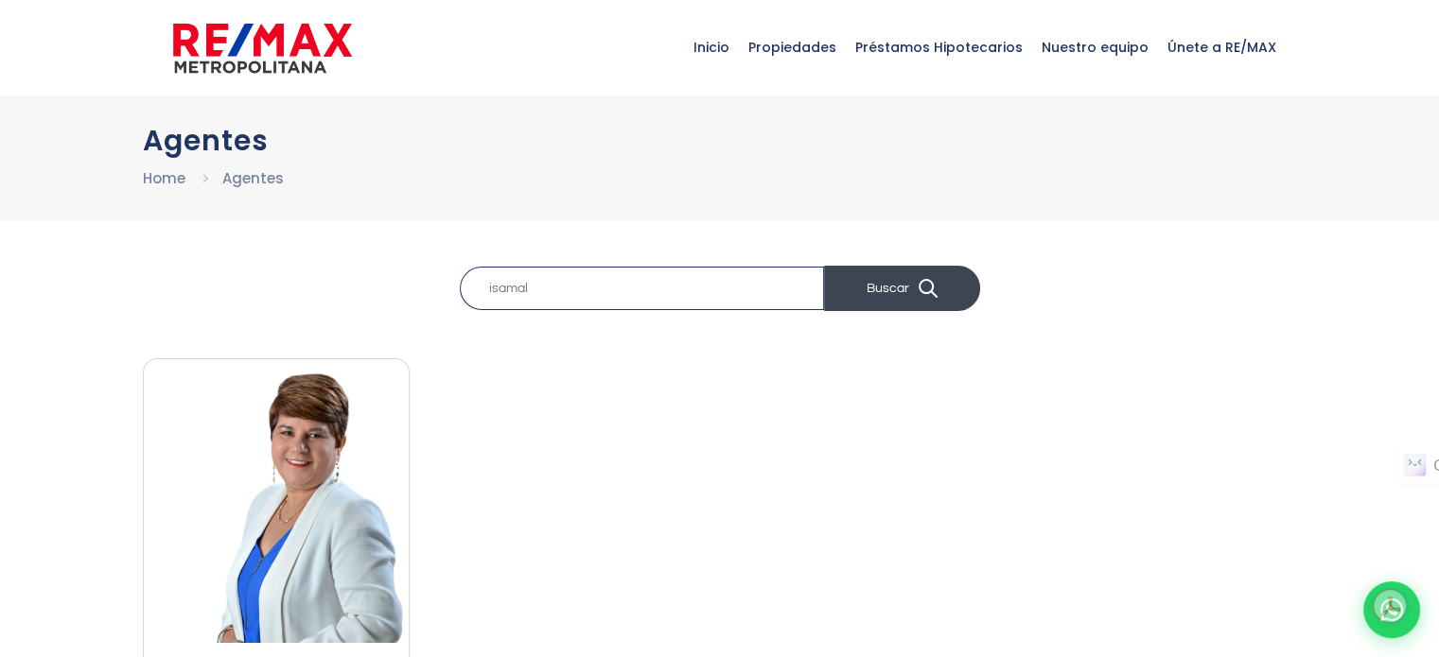
click at [882, 298] on button "Buscar" at bounding box center [902, 288] width 156 height 45
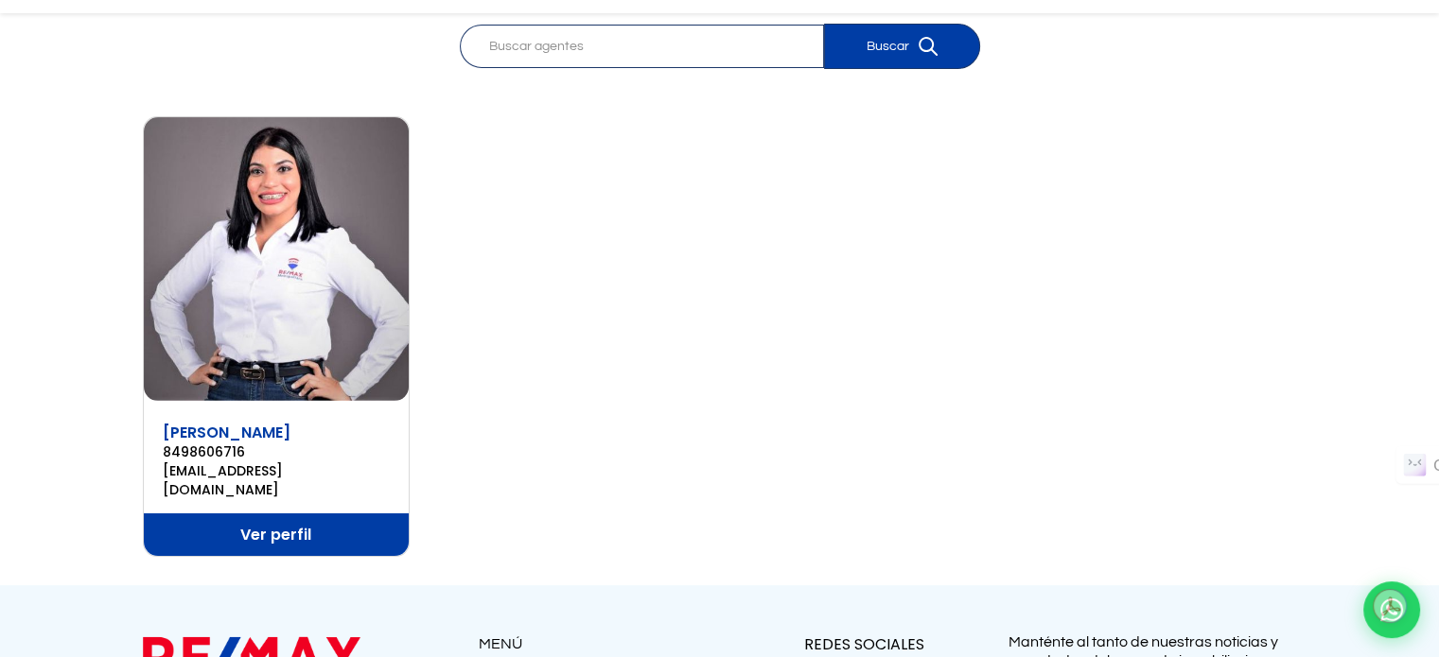
scroll to position [242, 0]
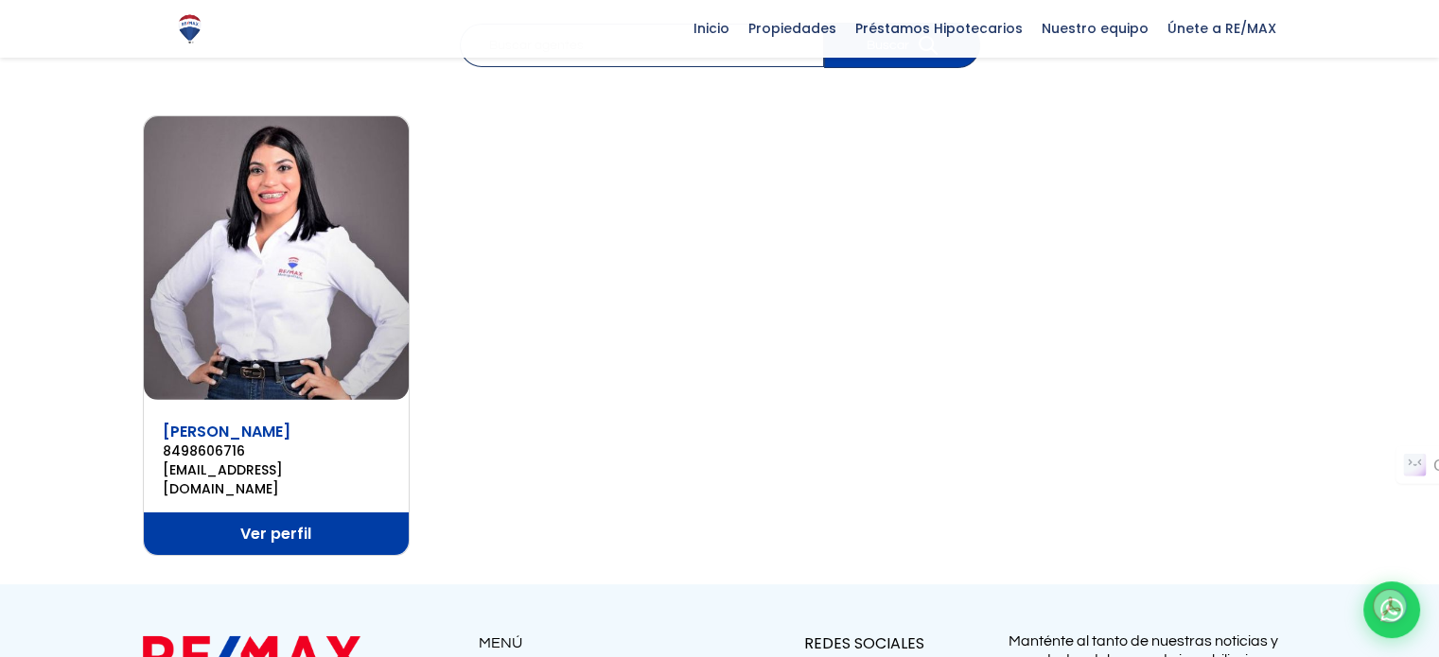
click at [323, 297] on img at bounding box center [277, 258] width 266 height 284
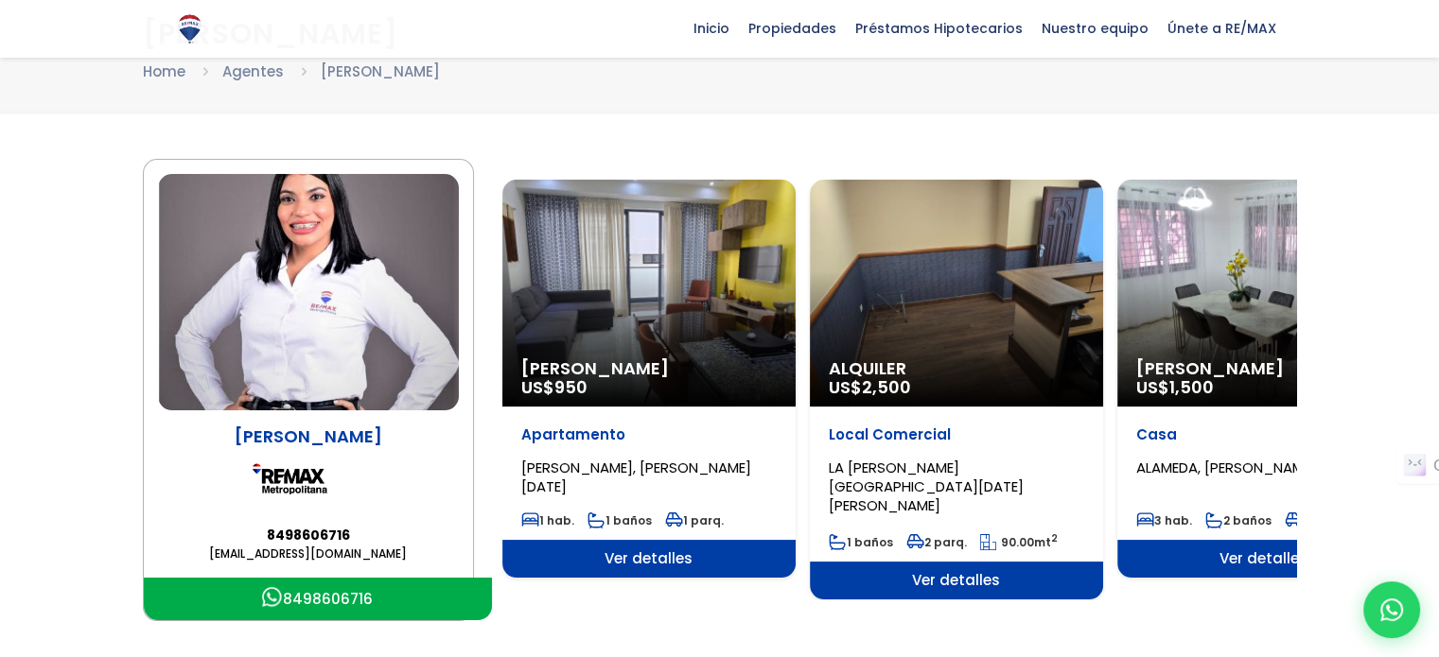
scroll to position [101, 0]
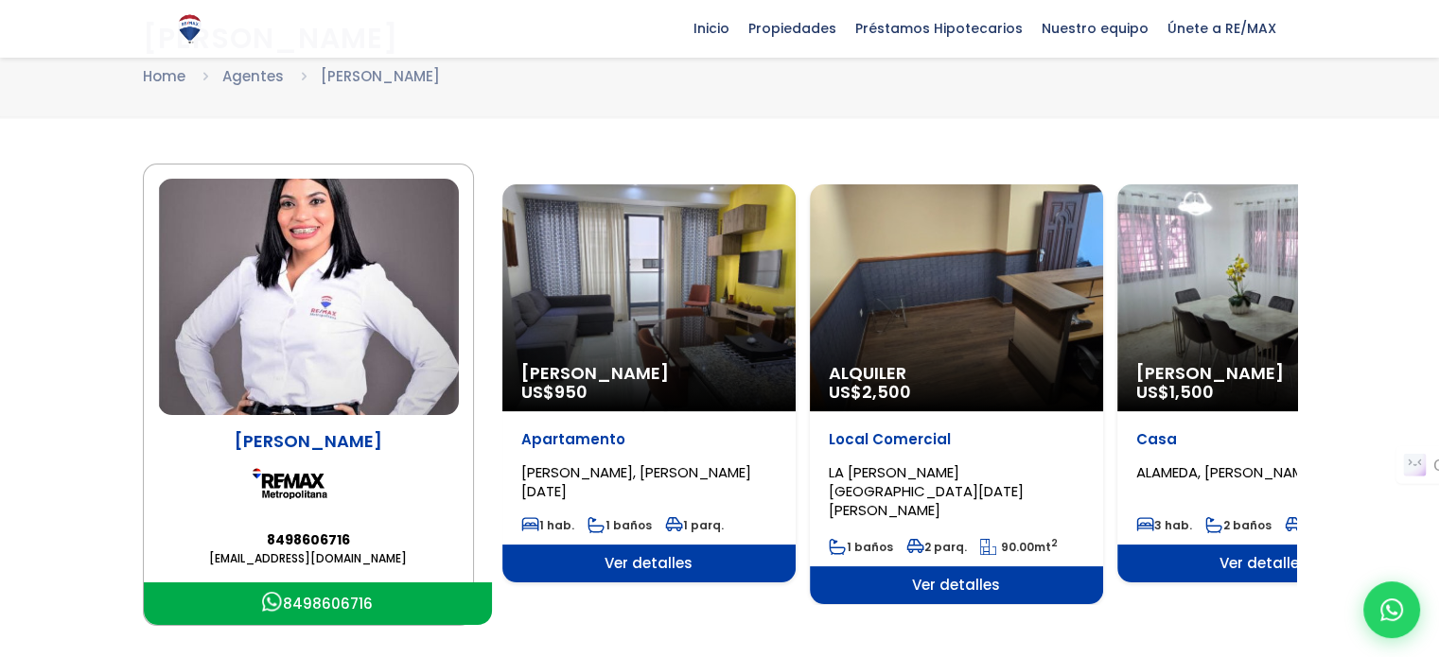
click at [338, 348] on img at bounding box center [308, 297] width 301 height 237
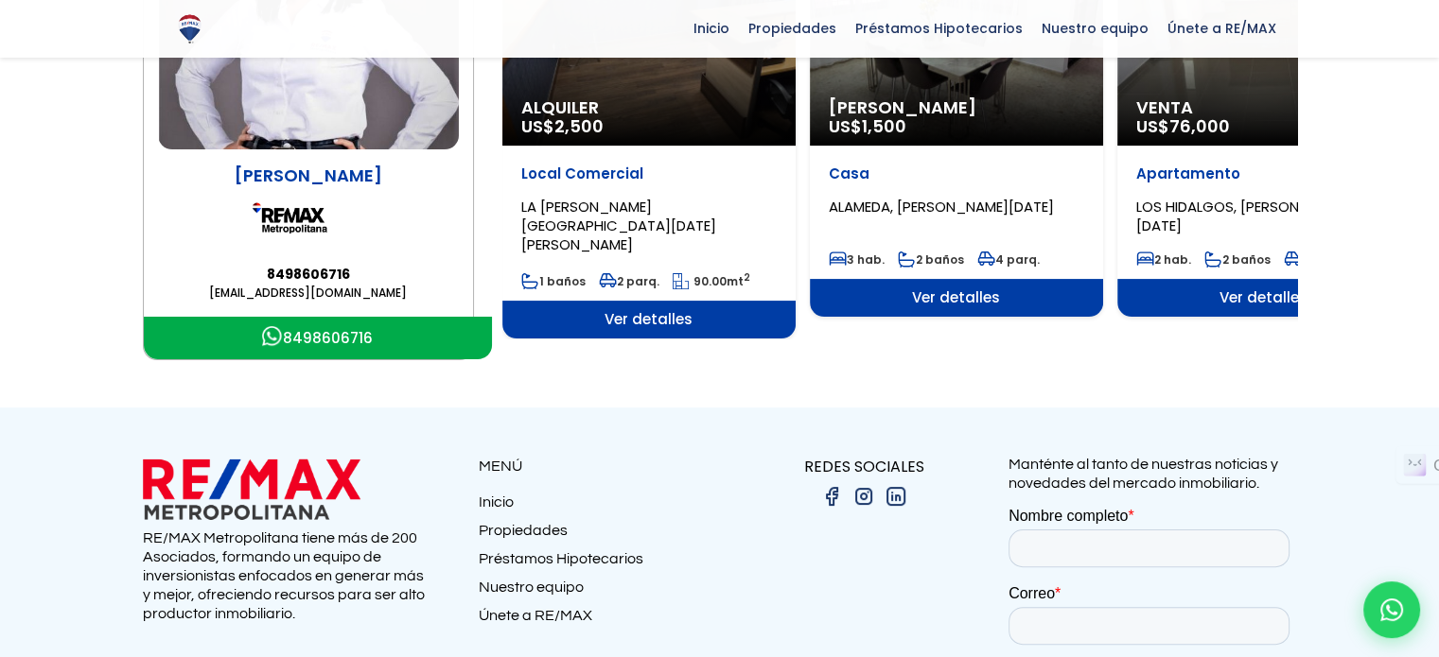
scroll to position [367, 0]
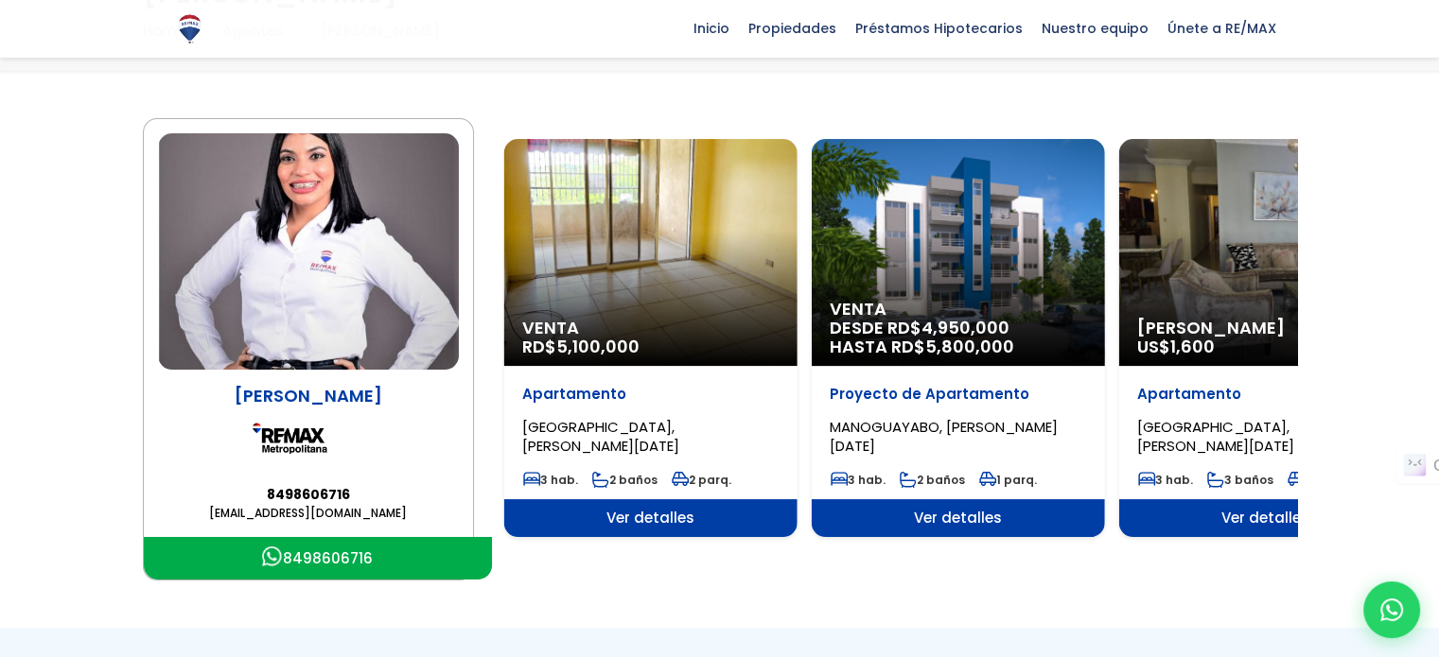
scroll to position [140, 0]
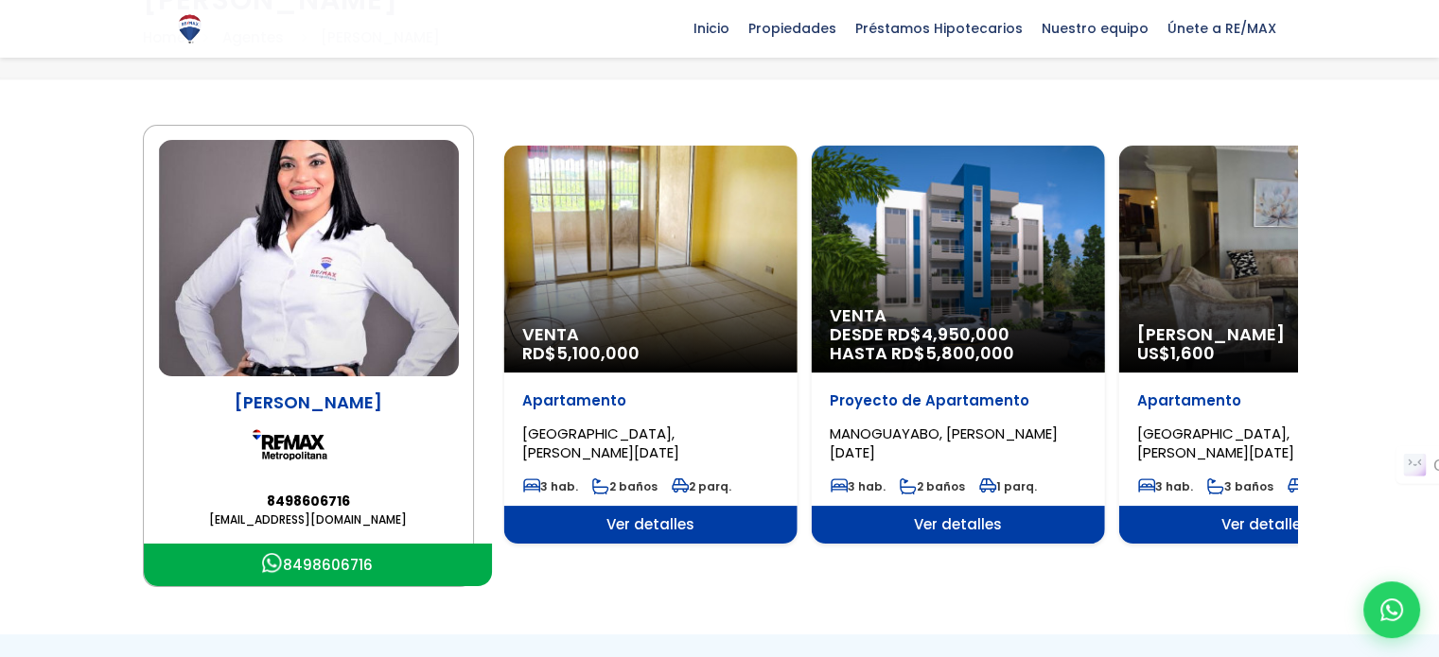
click at [877, 494] on span "3 hab." at bounding box center [858, 487] width 56 height 16
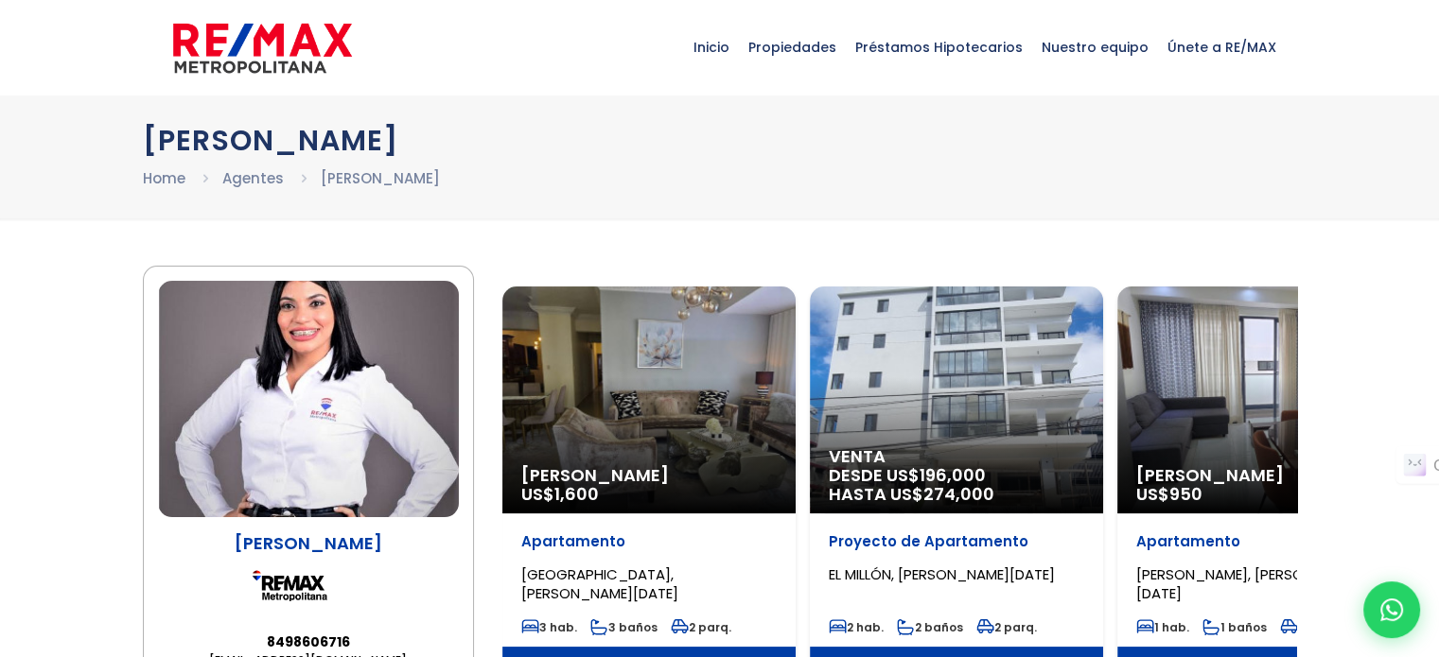
click at [185, 184] on li "Home" at bounding box center [182, 178] width 79 height 24
click at [176, 181] on link "Home" at bounding box center [164, 178] width 43 height 20
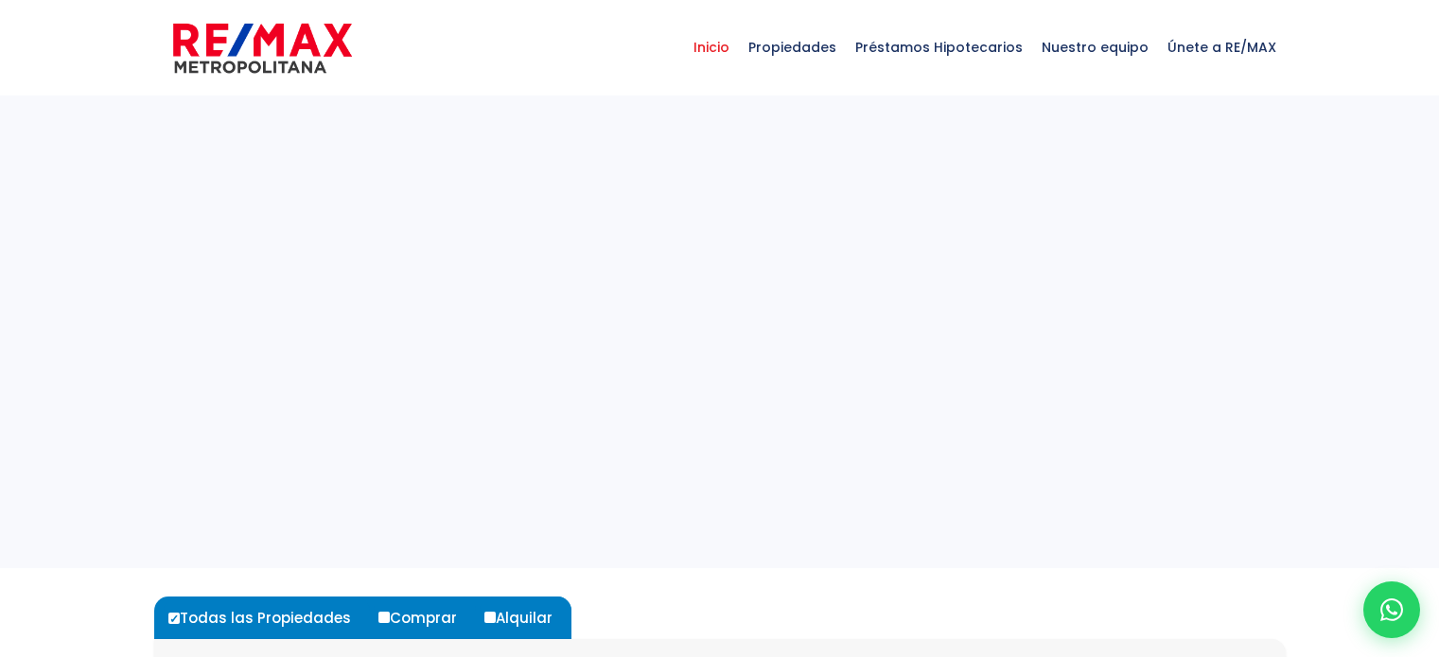
select select
